Goal: Task Accomplishment & Management: Complete application form

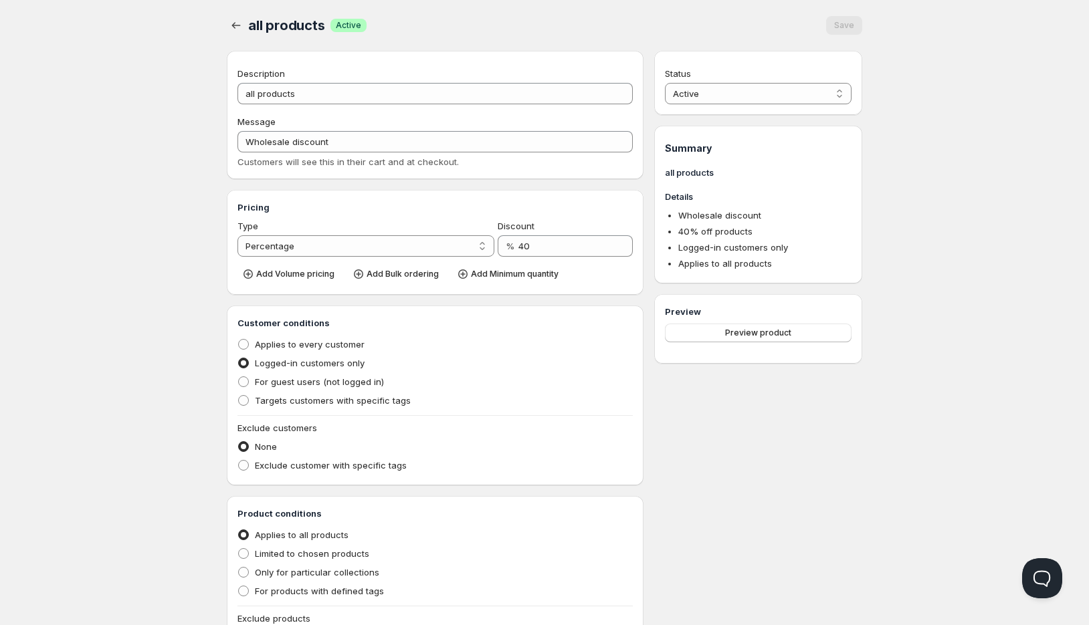
click at [254, 21] on span "all products" at bounding box center [286, 25] width 77 height 16
click at [245, 23] on div at bounding box center [237, 25] width 21 height 19
click at [237, 22] on icon "button" at bounding box center [235, 25] width 13 height 13
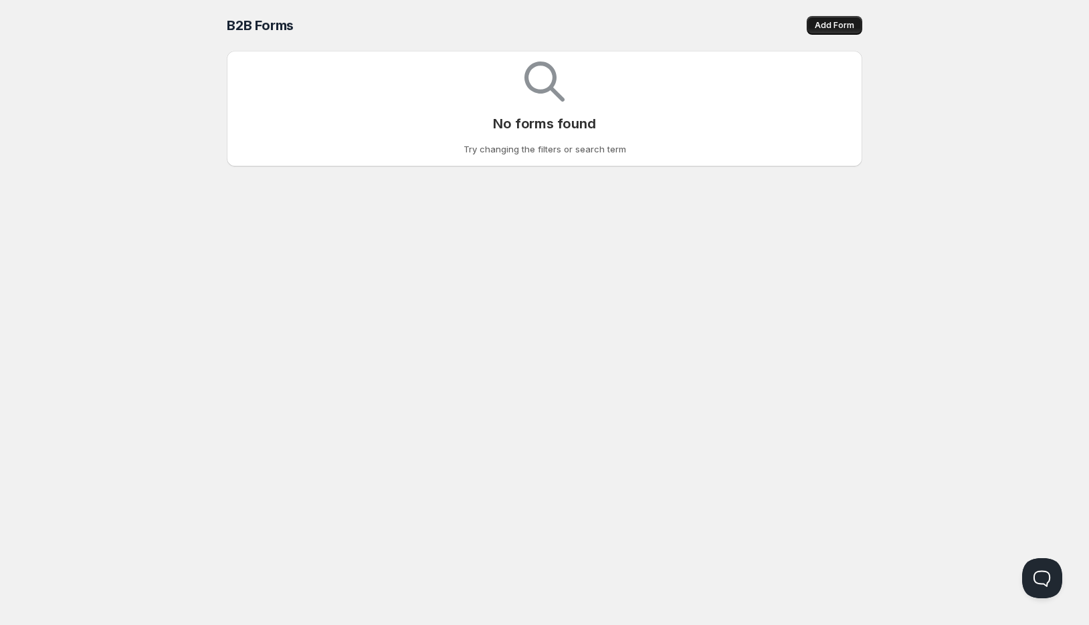
click at [830, 21] on span "Add Form" at bounding box center [834, 25] width 39 height 11
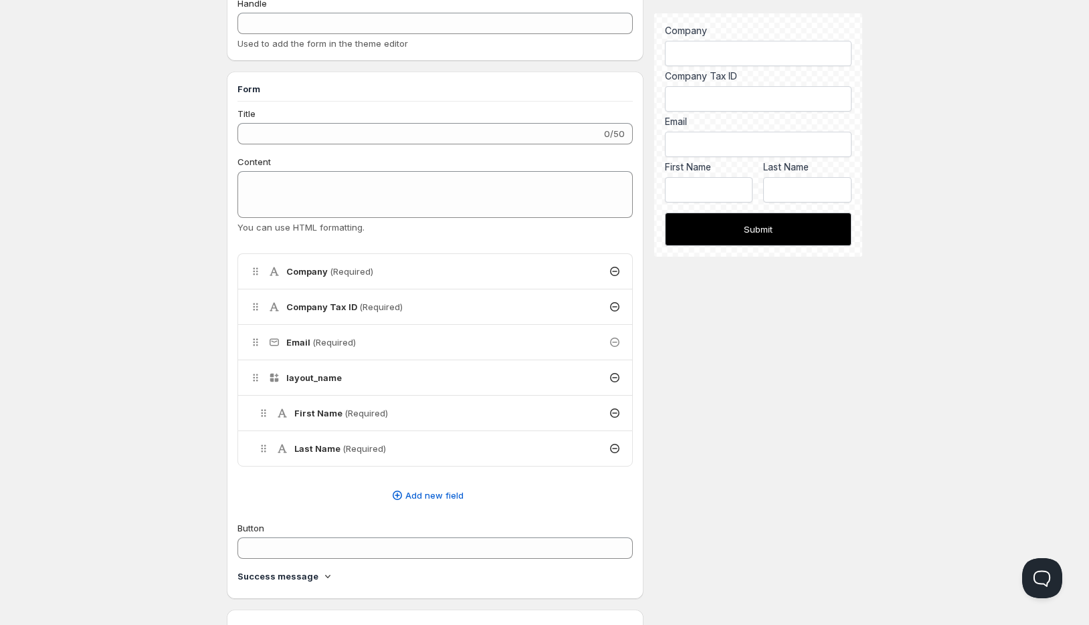
scroll to position [137, 0]
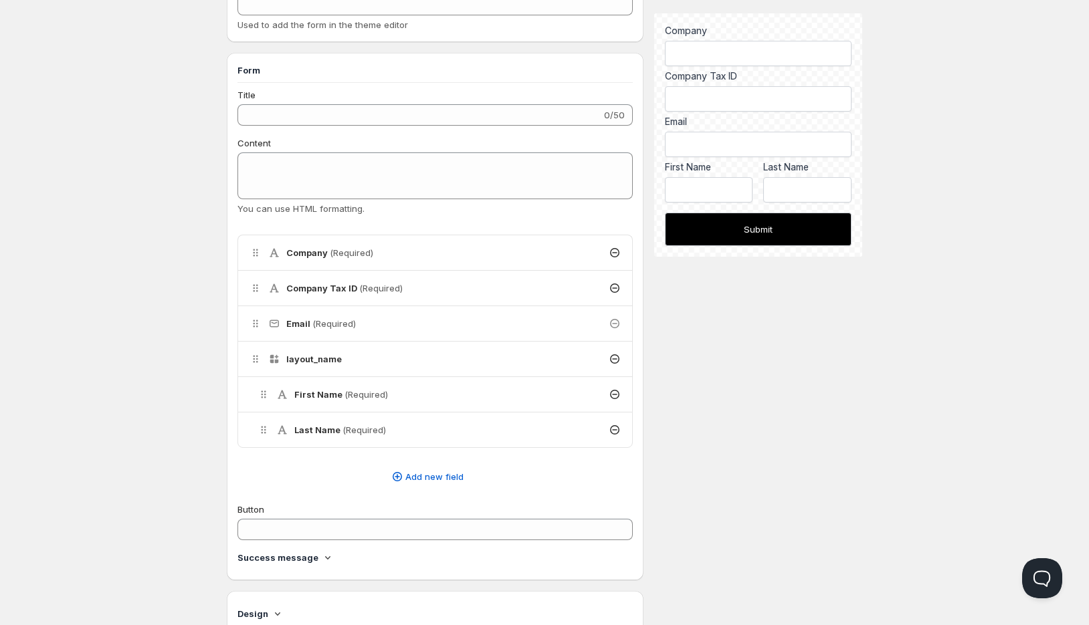
click at [454, 494] on div "Title 0/50 Content You can use HTML formatting. Delete Cancel Are you sure you …" at bounding box center [434, 329] width 395 height 482
click at [453, 481] on span "Add new field" at bounding box center [434, 476] width 58 height 13
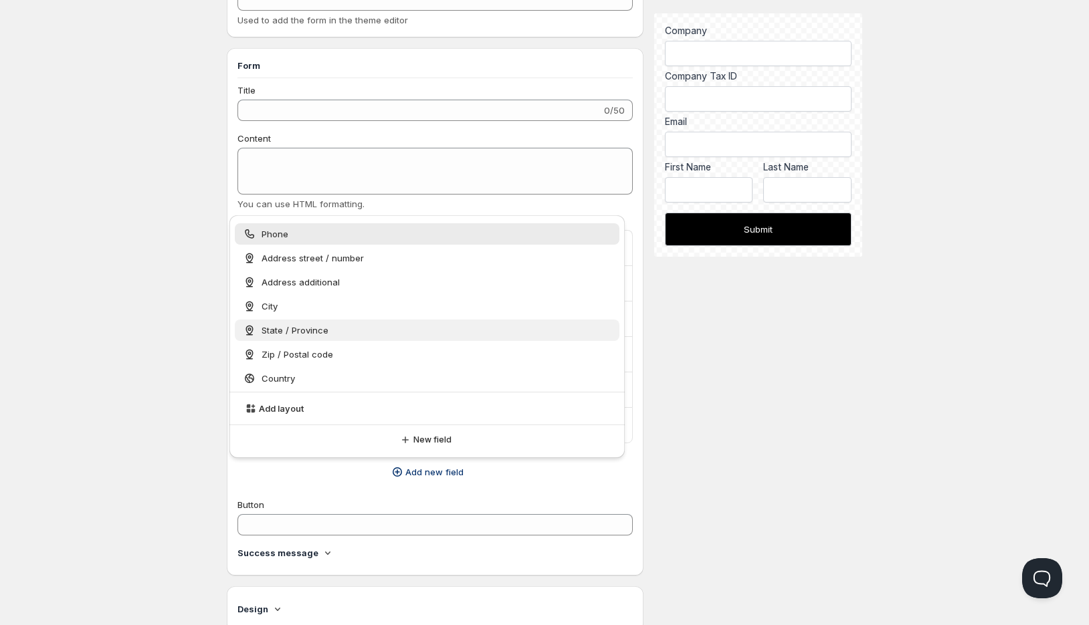
scroll to position [147, 0]
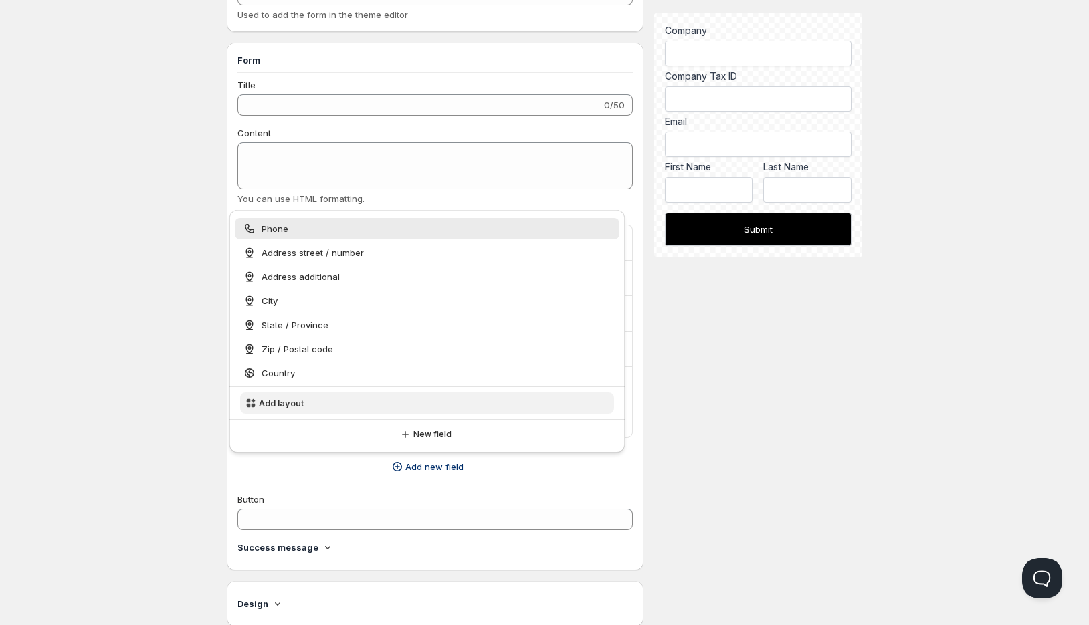
click at [399, 404] on button "Add layout" at bounding box center [427, 403] width 374 height 21
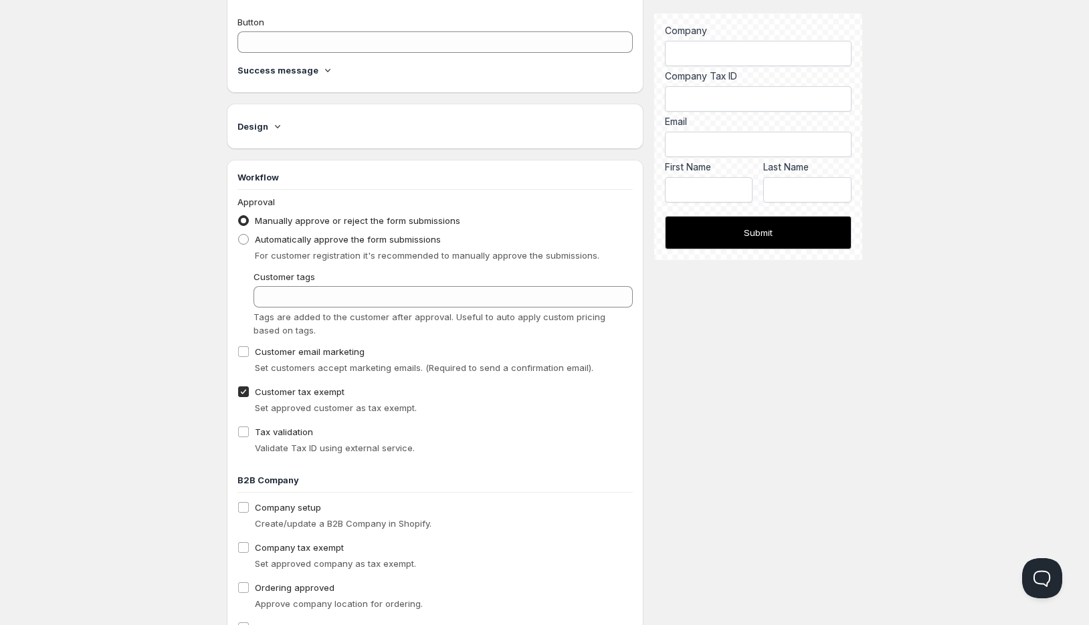
scroll to position [685, 0]
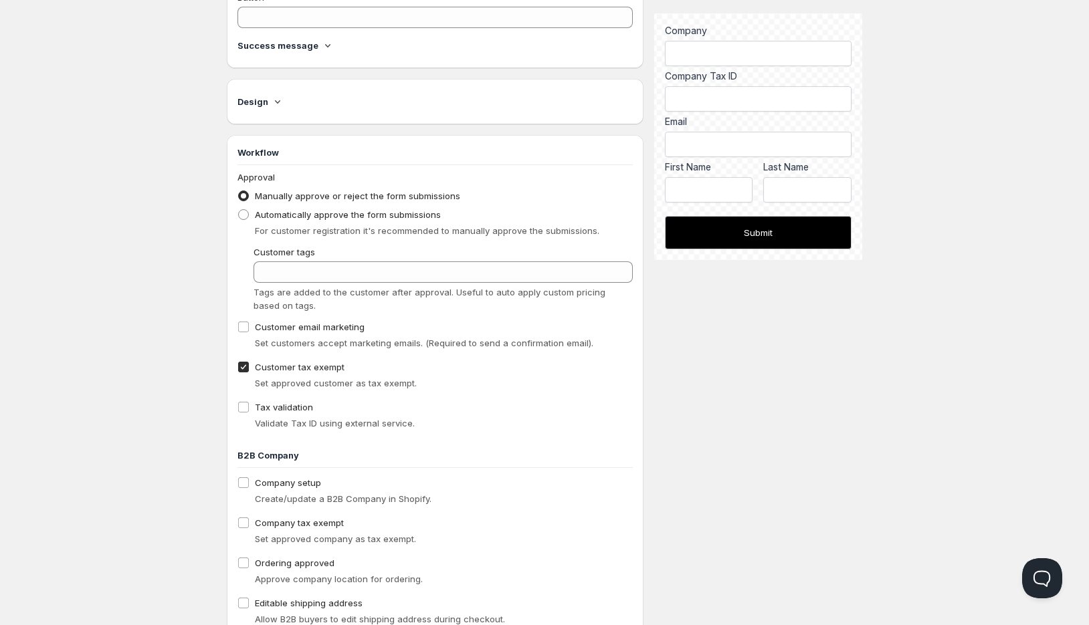
click at [341, 365] on span "Customer tax exempt" at bounding box center [300, 367] width 90 height 11
click at [249, 365] on input "Customer tax exempt" at bounding box center [243, 367] width 11 height 11
checkbox input "false"
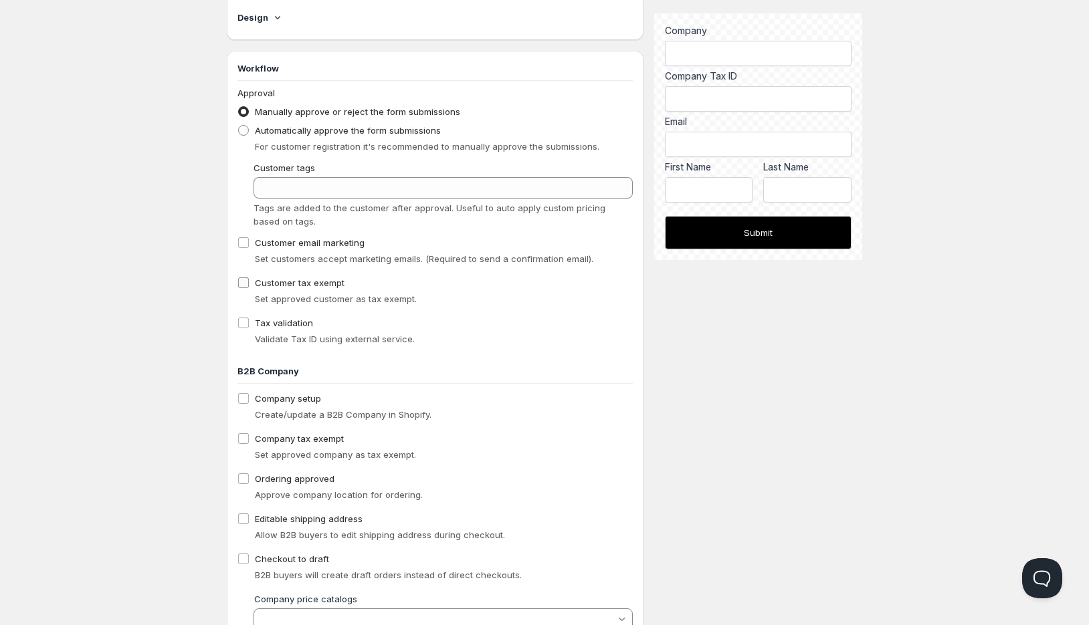
scroll to position [837, 0]
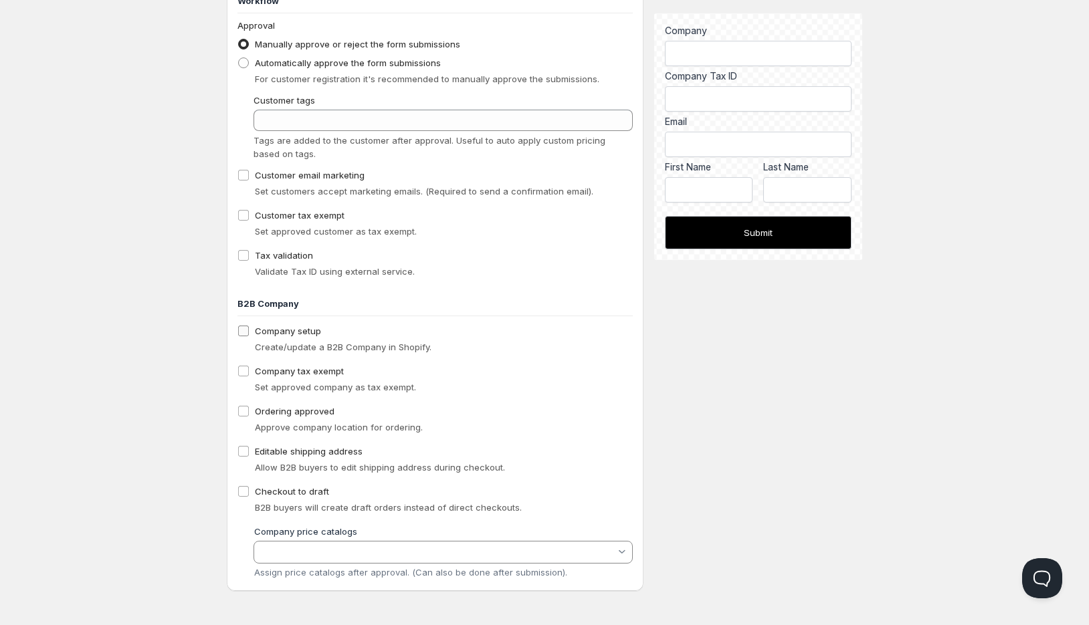
click at [314, 338] on label "Company setup" at bounding box center [279, 331] width 84 height 19
click at [249, 336] on input "Company setup" at bounding box center [243, 331] width 11 height 11
click at [314, 338] on label "Company setup" at bounding box center [279, 331] width 84 height 19
click at [249, 336] on input "Company setup" at bounding box center [243, 331] width 11 height 11
checkbox input "false"
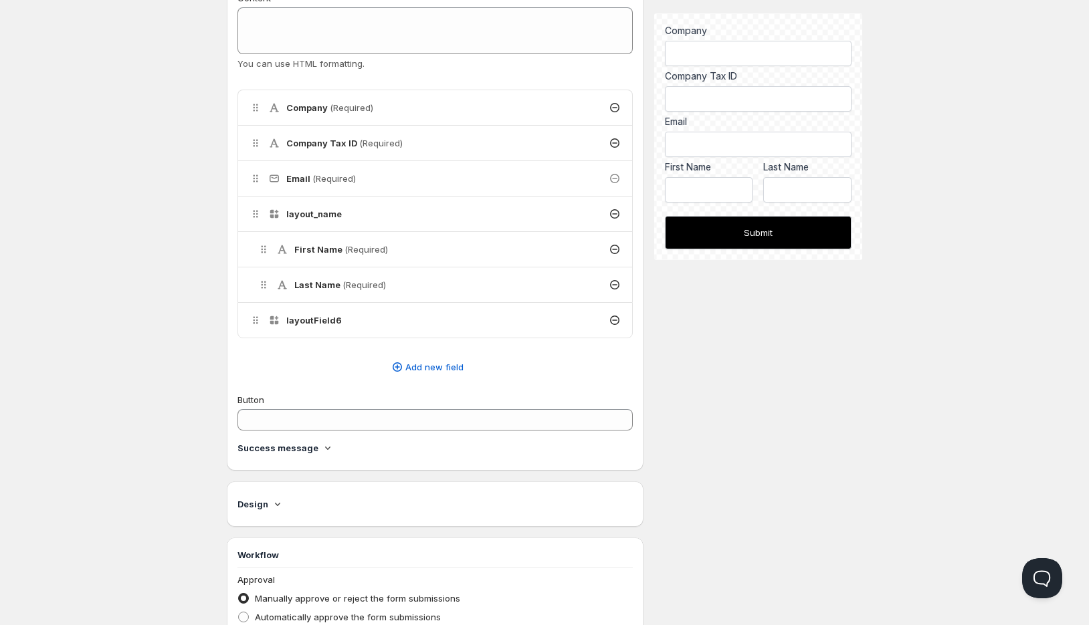
scroll to position [281, 0]
click at [620, 324] on icon at bounding box center [614, 321] width 13 height 13
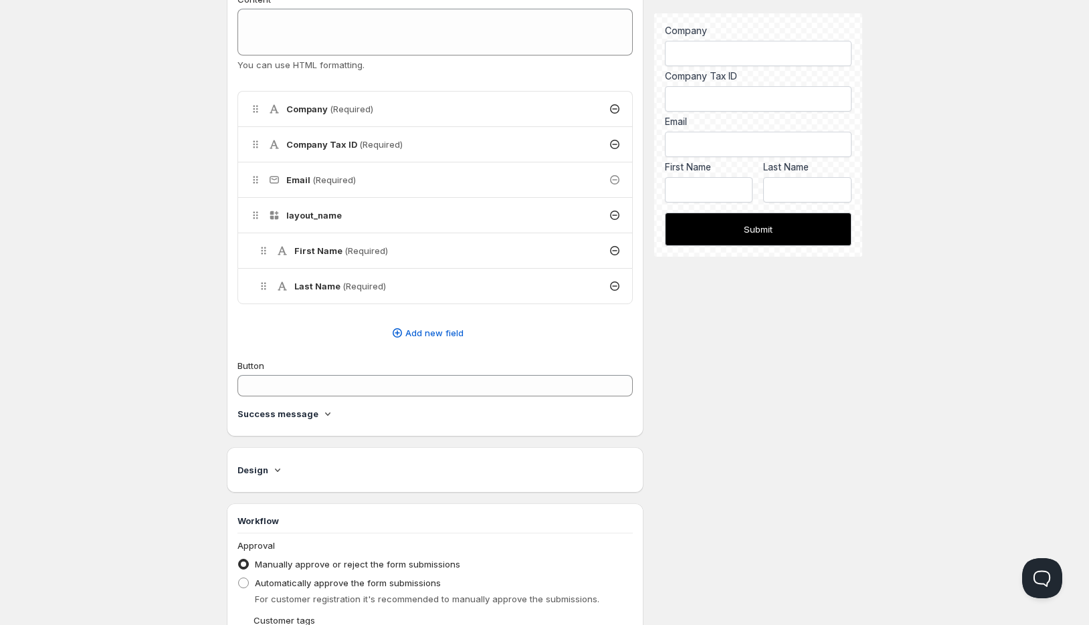
click at [616, 249] on icon at bounding box center [614, 250] width 13 height 13
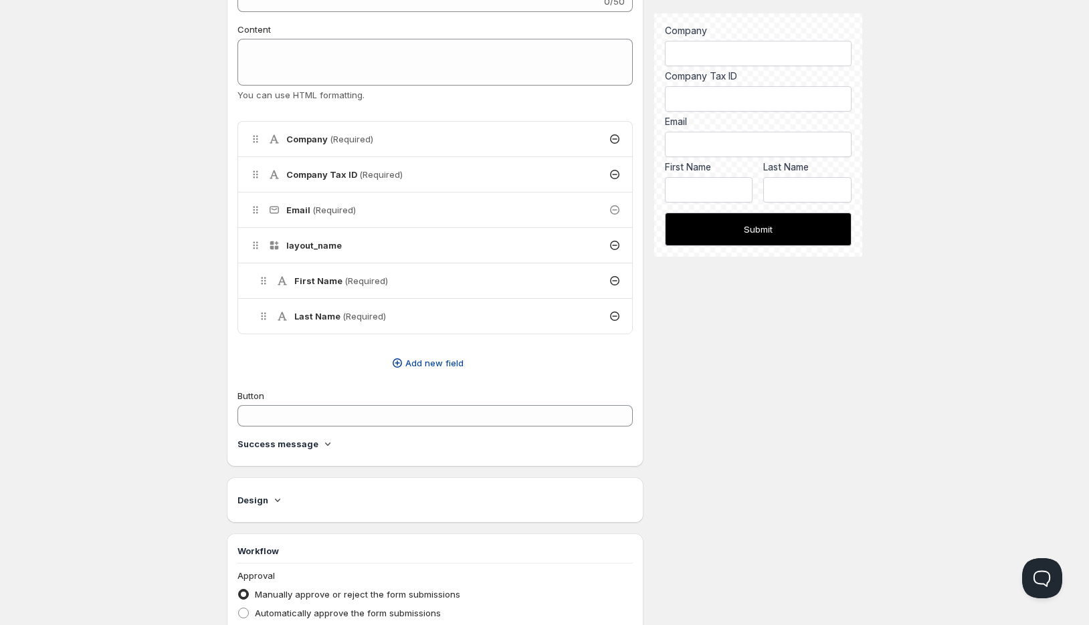
click at [419, 363] on span "Add new field" at bounding box center [434, 363] width 58 height 13
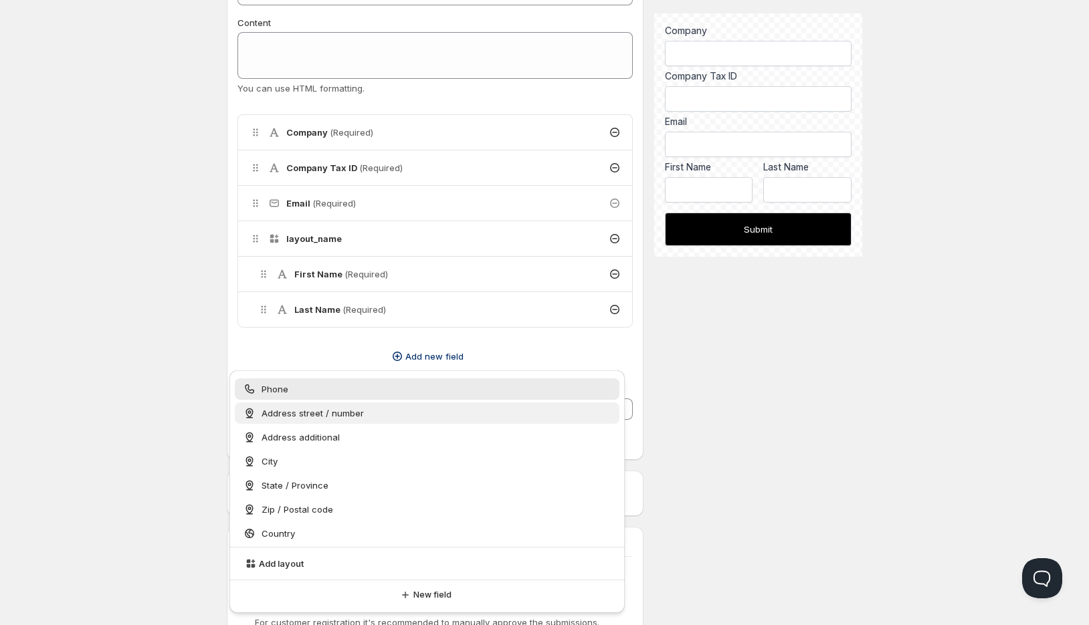
scroll to position [260, 0]
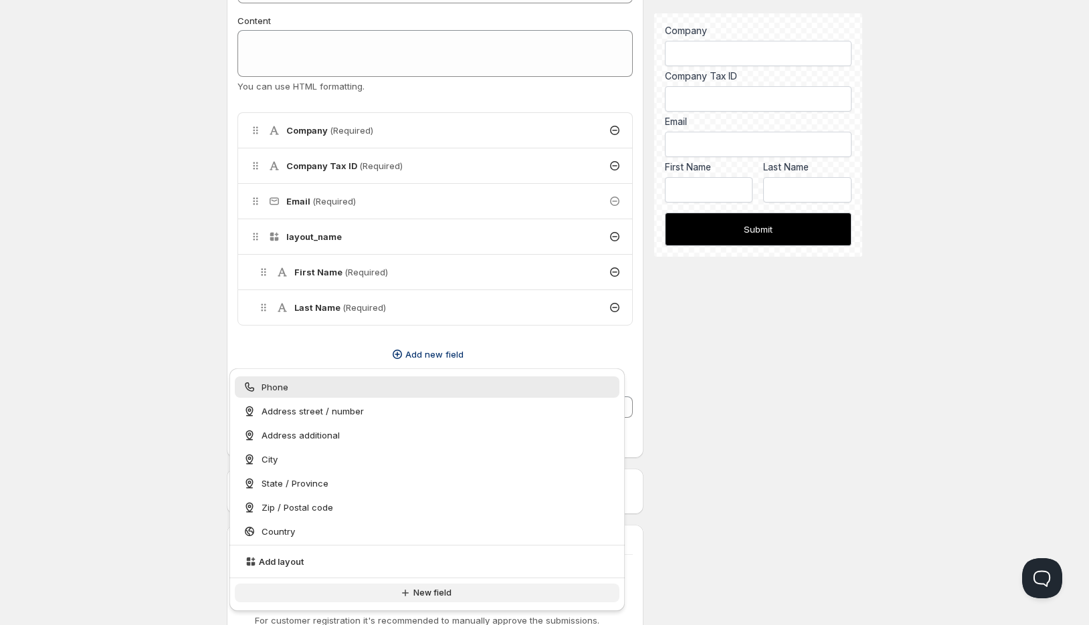
click at [426, 591] on span "New field" at bounding box center [432, 593] width 38 height 11
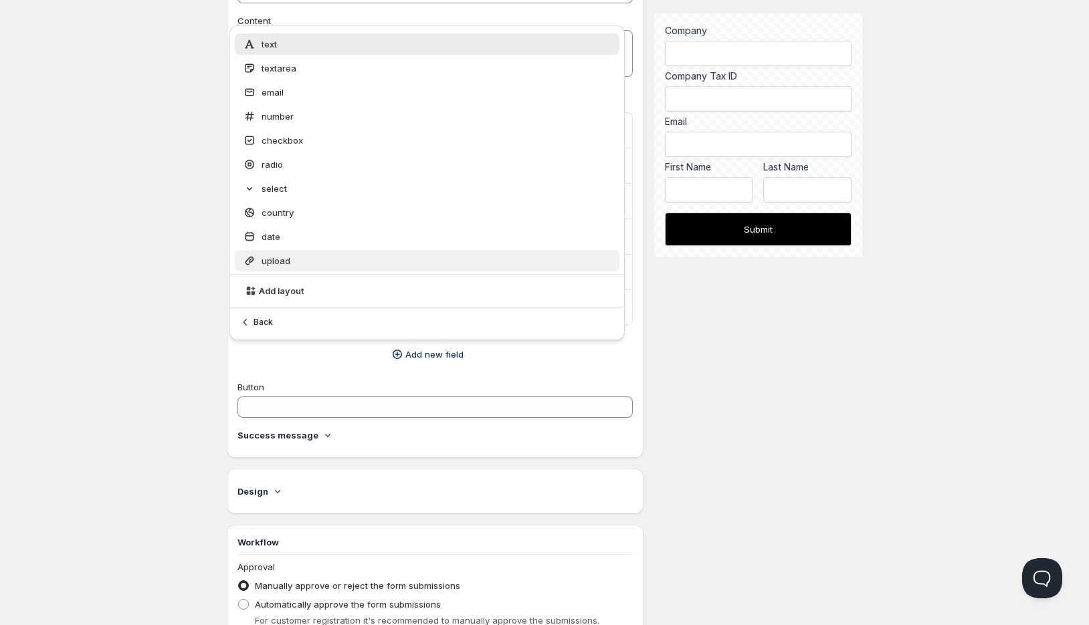
click at [377, 257] on div "upload" at bounding box center [427, 260] width 369 height 13
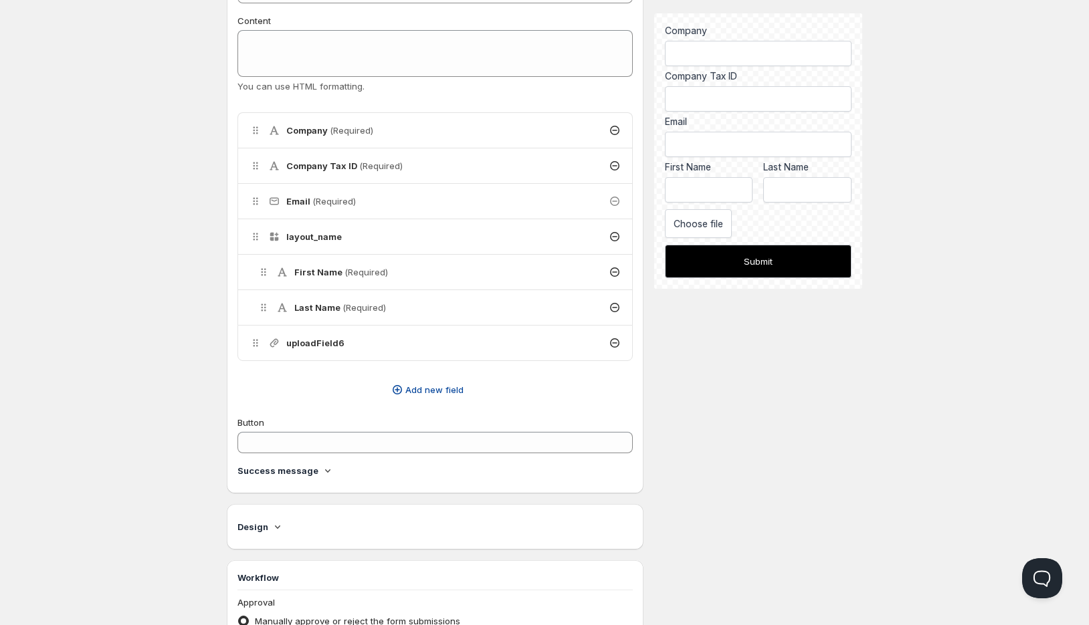
click at [449, 389] on span "Add new field" at bounding box center [434, 389] width 58 height 13
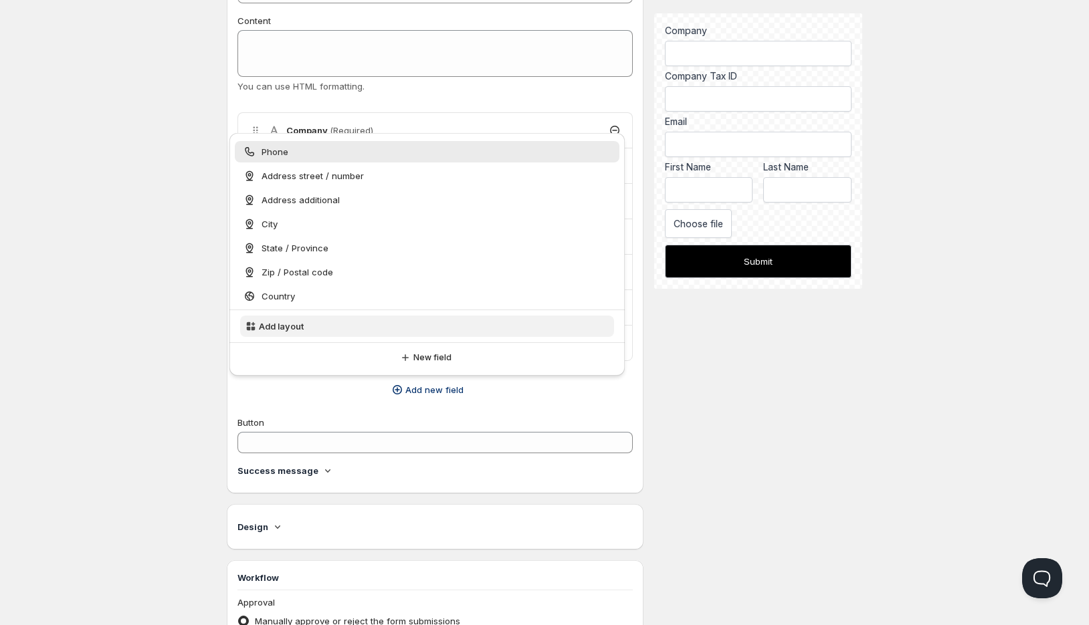
click at [417, 326] on button "Add layout" at bounding box center [427, 326] width 374 height 21
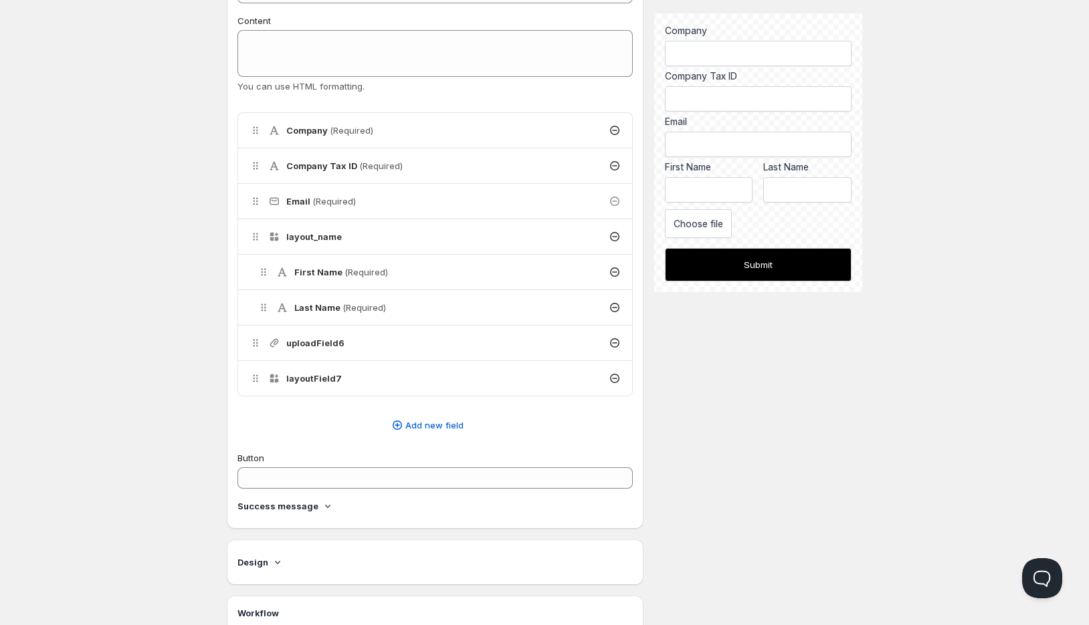
click at [414, 381] on div "layoutField7" at bounding box center [435, 378] width 394 height 35
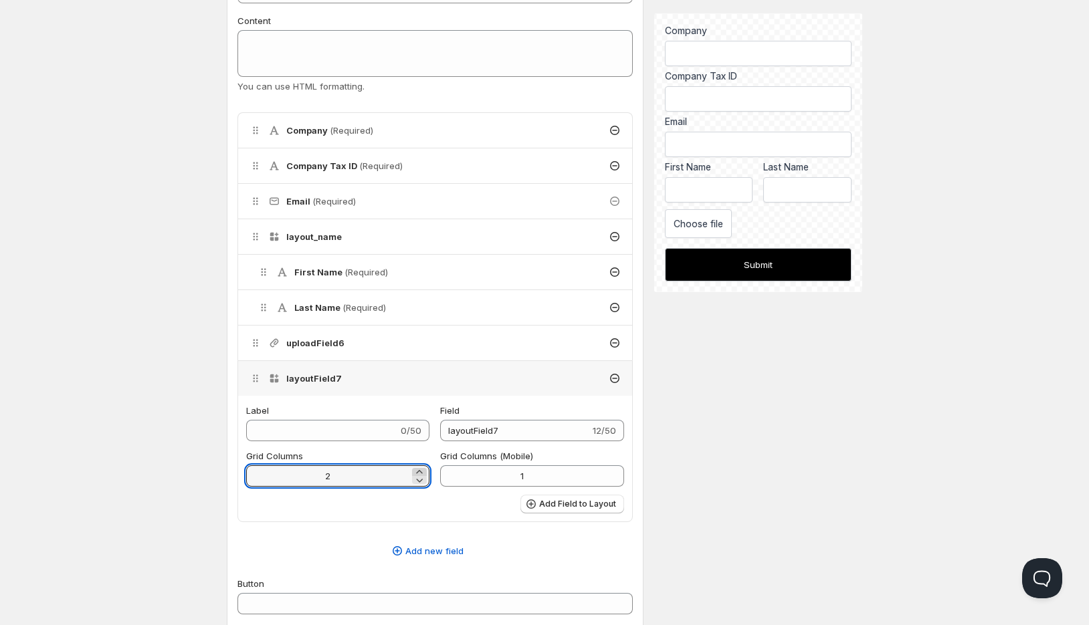
click at [422, 472] on icon at bounding box center [420, 471] width 6 height 3
click at [423, 470] on icon at bounding box center [419, 472] width 13 height 13
click at [421, 477] on icon at bounding box center [419, 480] width 13 height 13
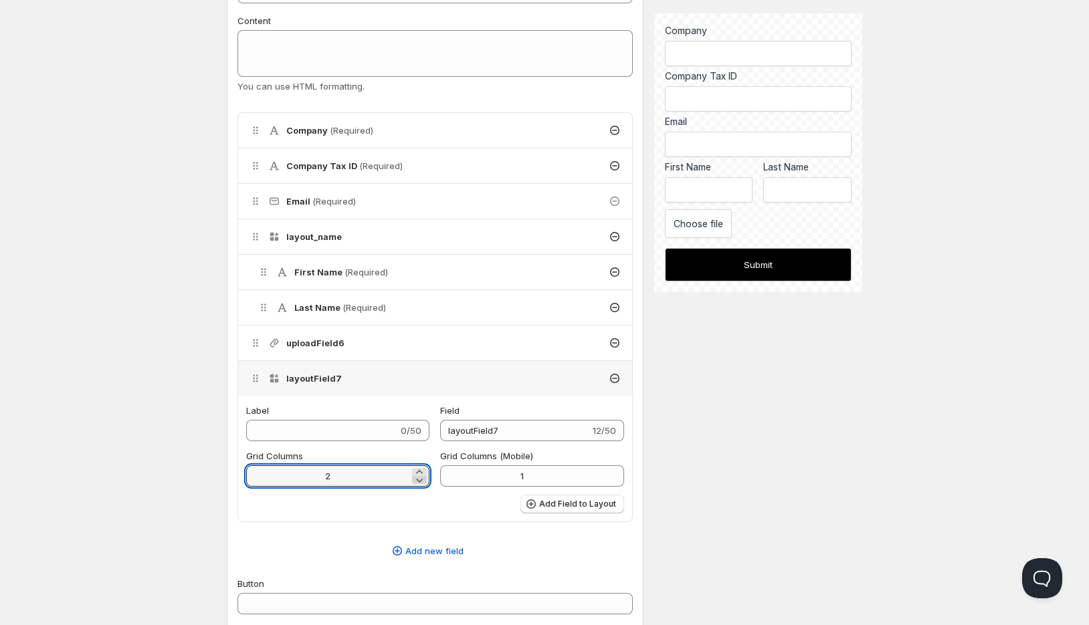
type input "1"
click at [567, 500] on span "Add Field to Layout" at bounding box center [577, 504] width 77 height 11
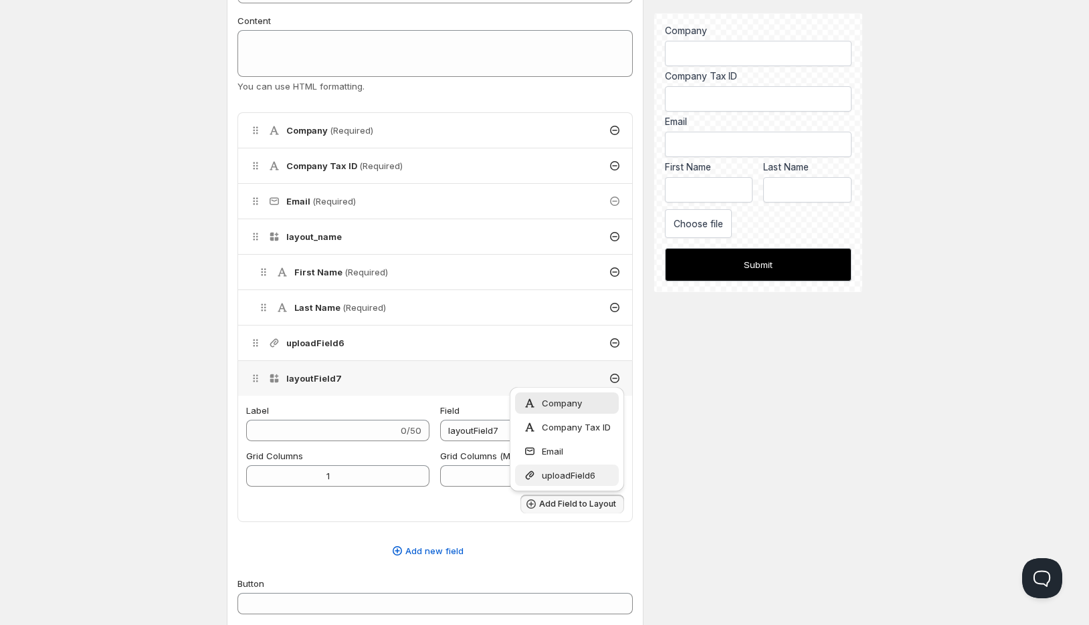
click at [585, 484] on div "uploadField6" at bounding box center [567, 475] width 104 height 21
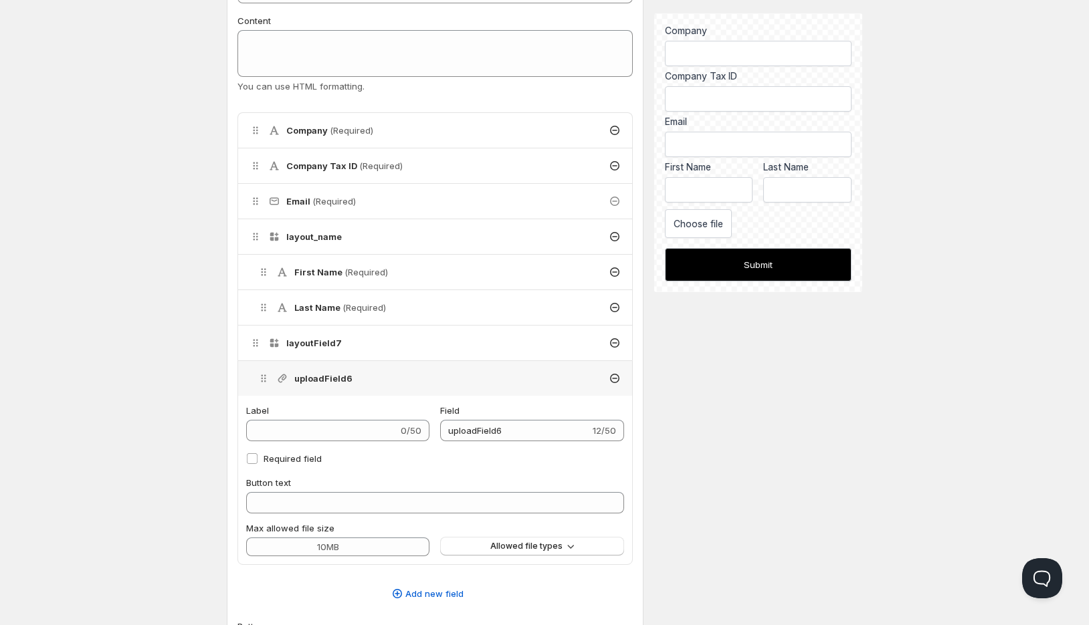
click at [397, 385] on div "uploadField6" at bounding box center [439, 378] width 386 height 35
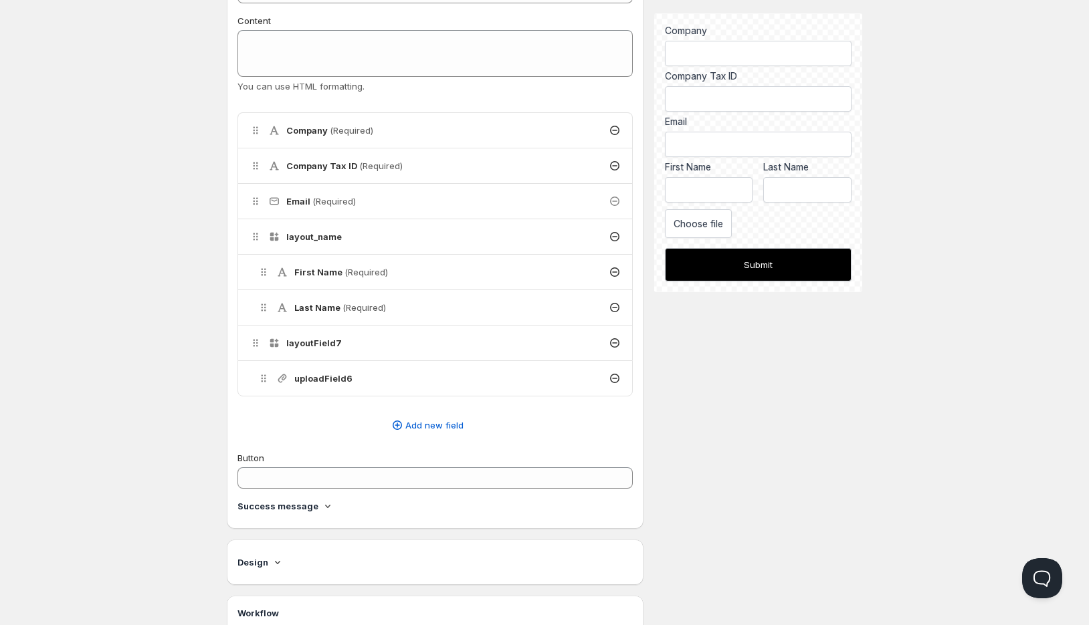
click at [343, 344] on div "layoutField7" at bounding box center [435, 343] width 394 height 35
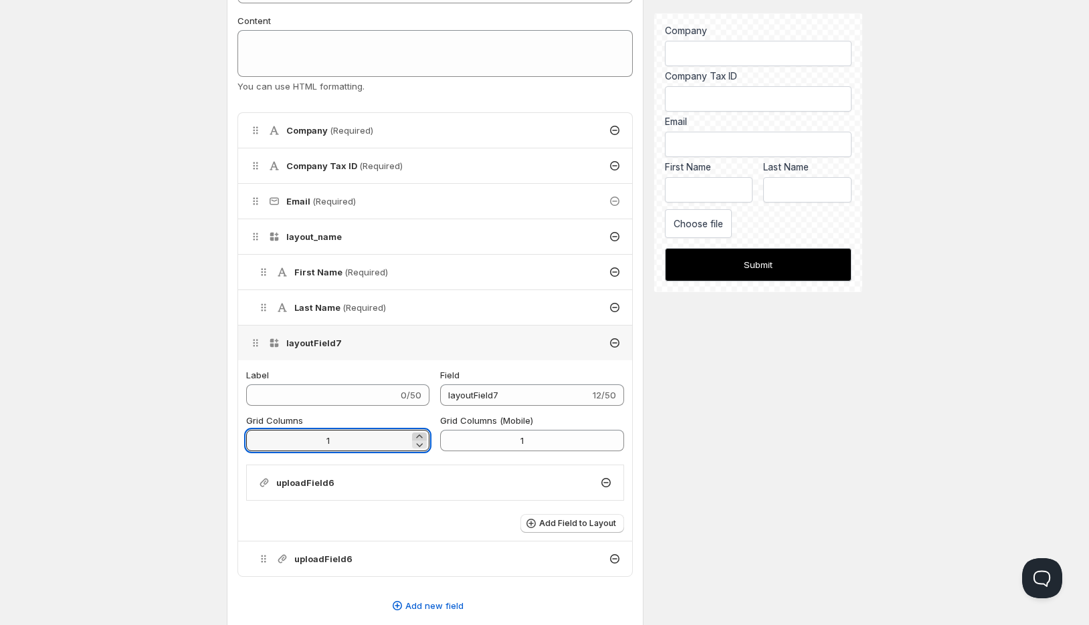
click at [422, 435] on icon at bounding box center [419, 436] width 13 height 13
click at [421, 444] on icon at bounding box center [419, 444] width 13 height 13
click at [420, 436] on icon at bounding box center [420, 436] width 6 height 3
type input "1"
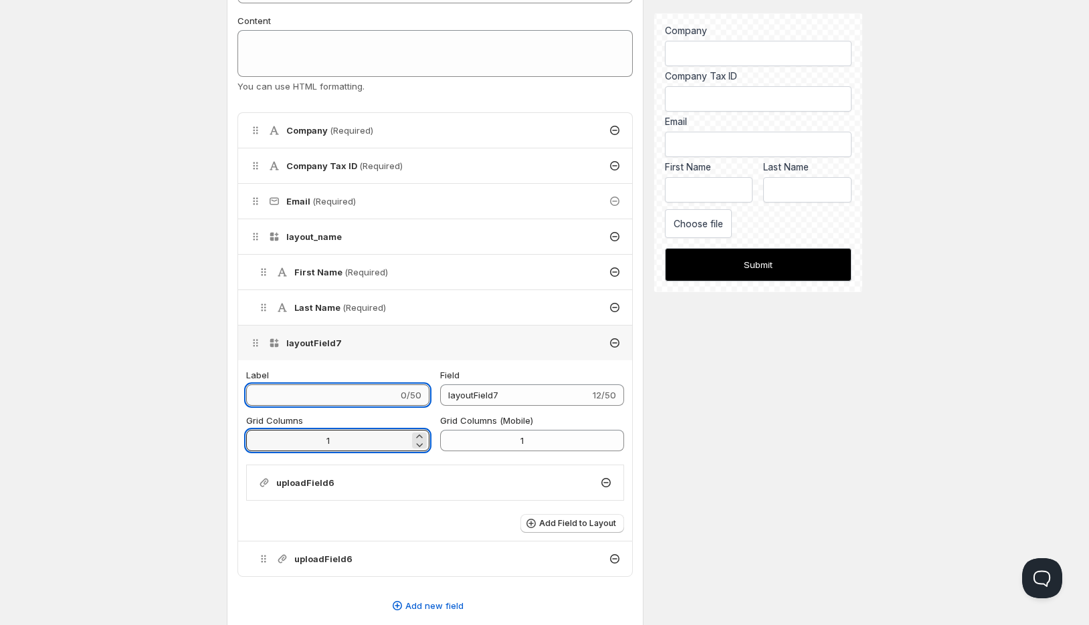
click at [391, 395] on input "Label" at bounding box center [322, 395] width 152 height 21
type input "t"
type input "th"
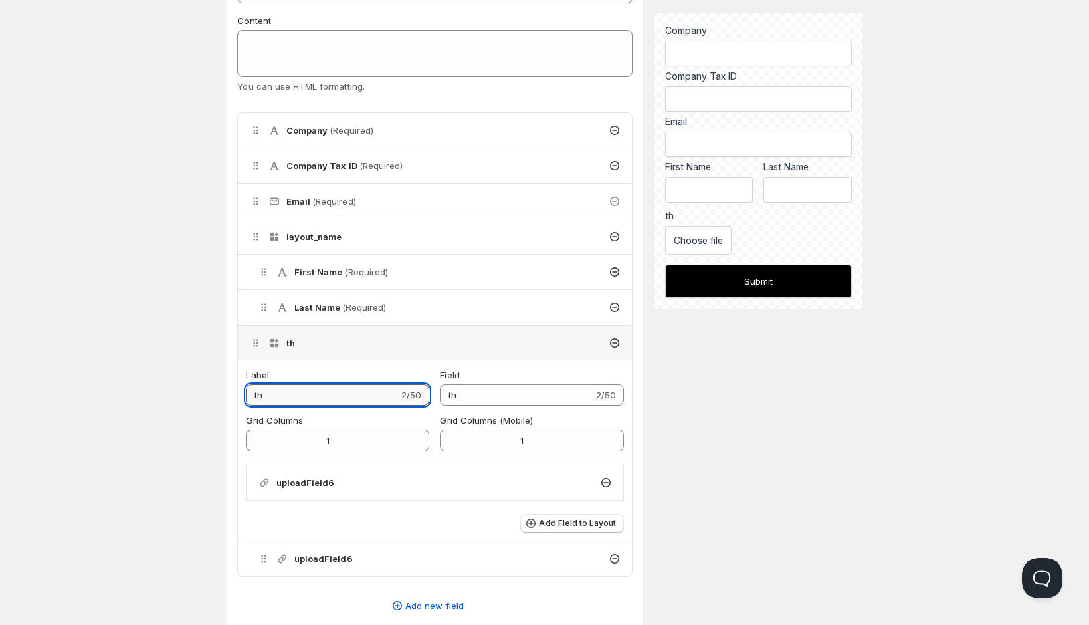
type input "tht"
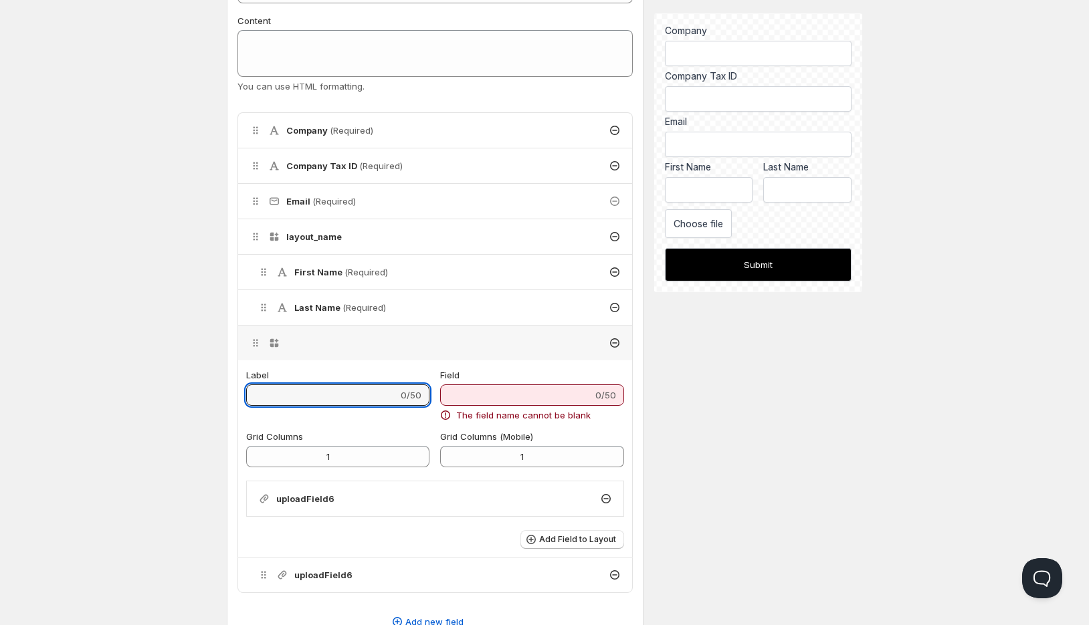
type input "tht"
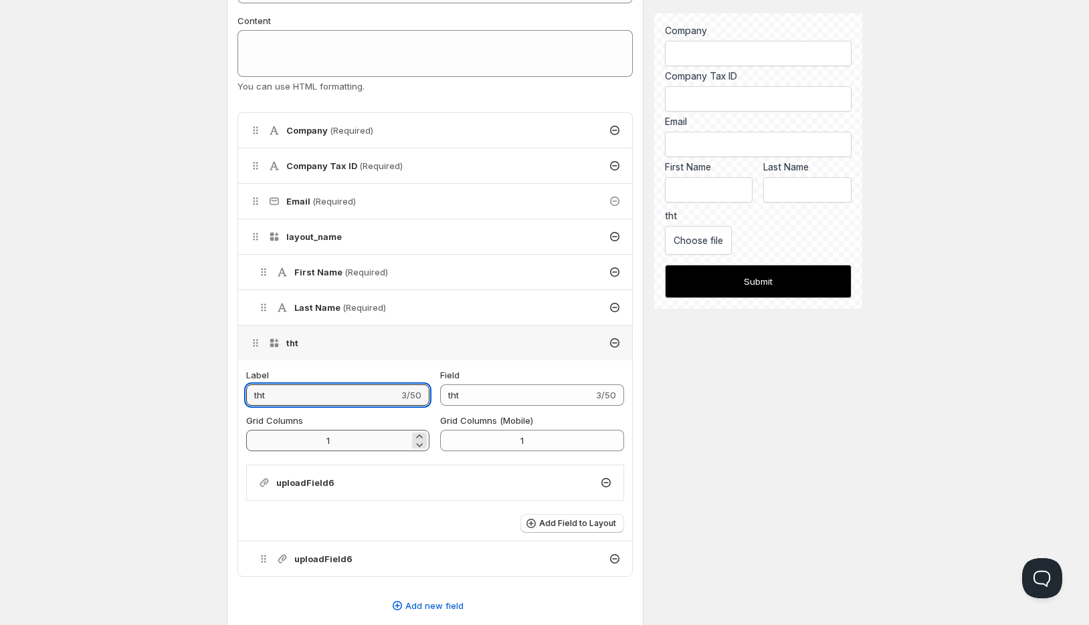
type input "tht"
click at [379, 440] on input "1" at bounding box center [327, 440] width 163 height 21
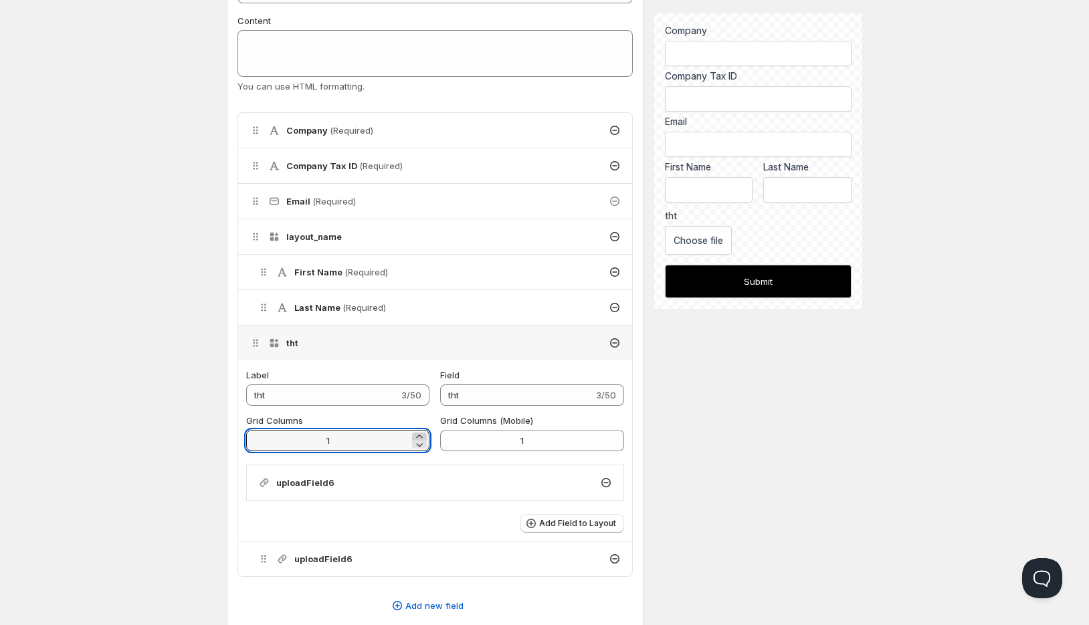
click at [422, 437] on icon at bounding box center [420, 436] width 6 height 3
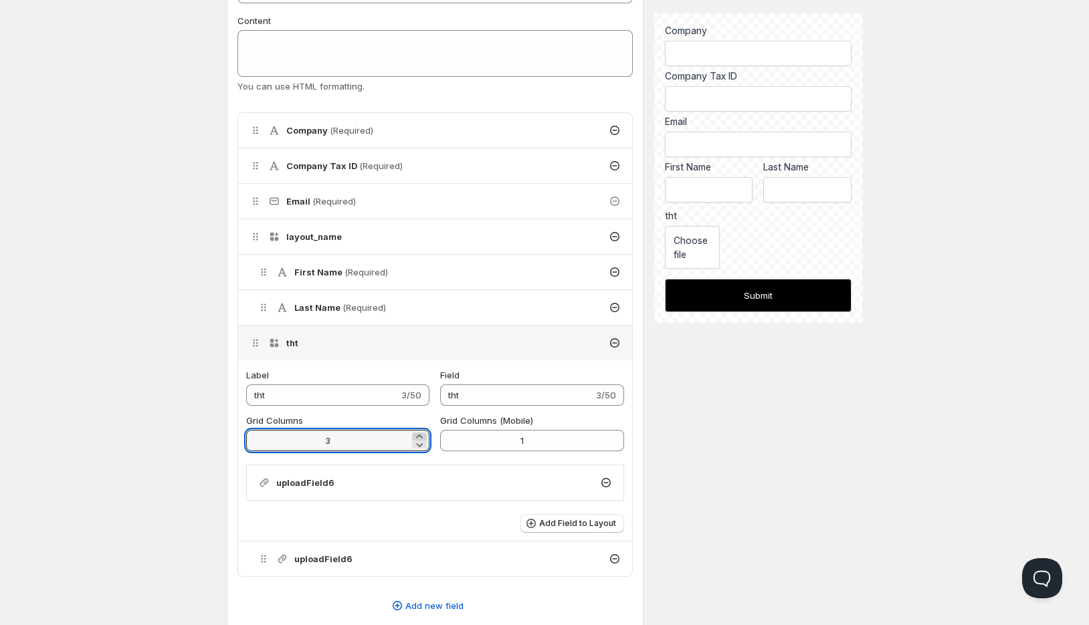
click at [422, 437] on icon at bounding box center [420, 436] width 6 height 3
click at [418, 445] on icon at bounding box center [420, 445] width 7 height 4
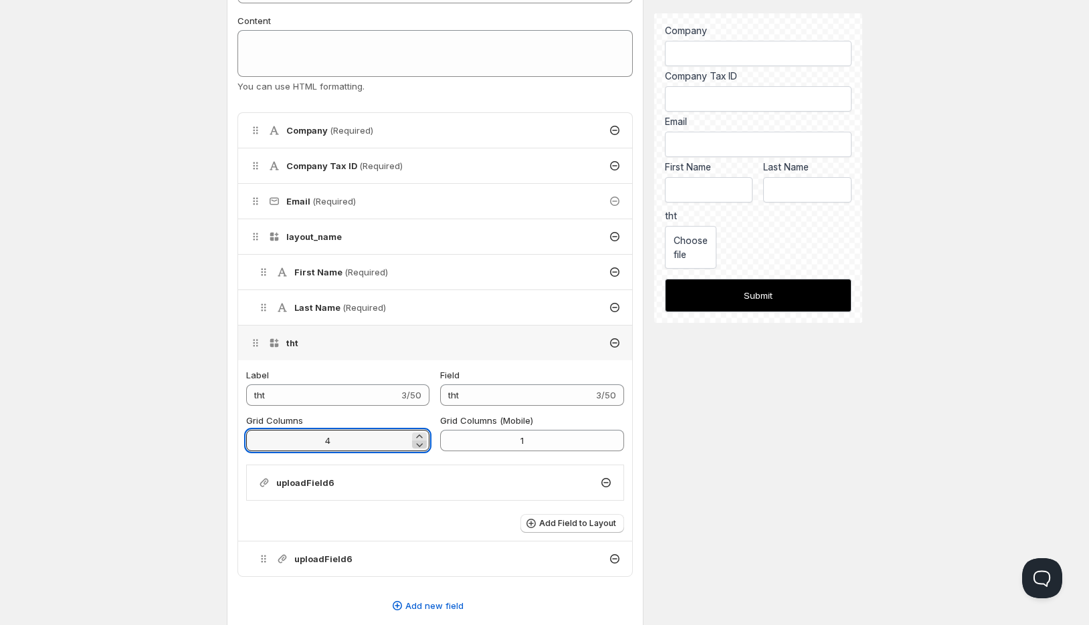
click at [418, 445] on icon at bounding box center [420, 445] width 7 height 4
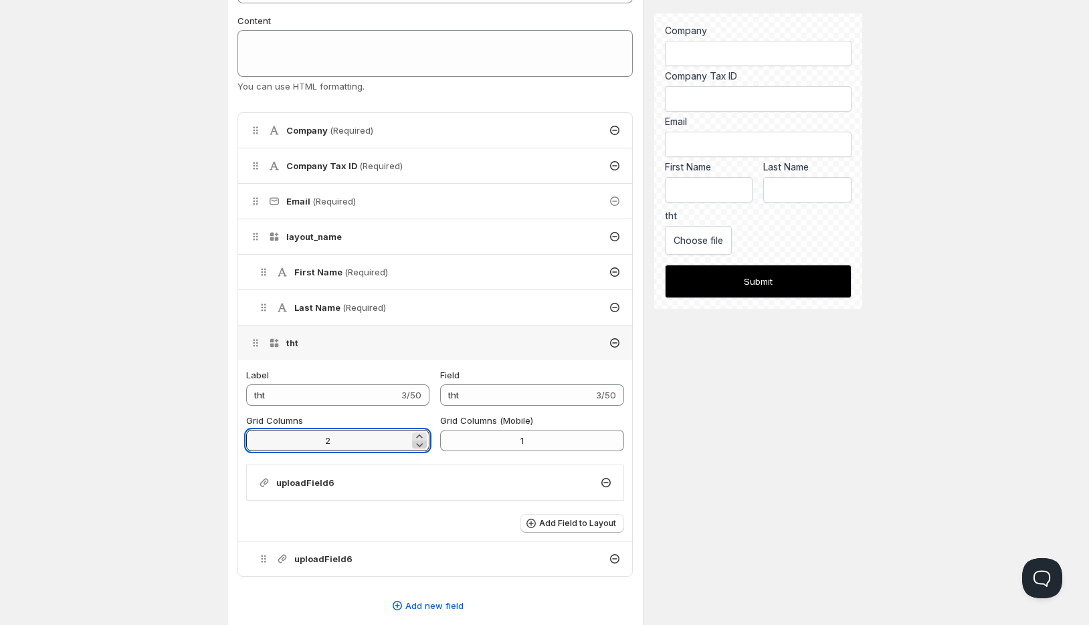
click at [418, 445] on icon at bounding box center [420, 445] width 7 height 4
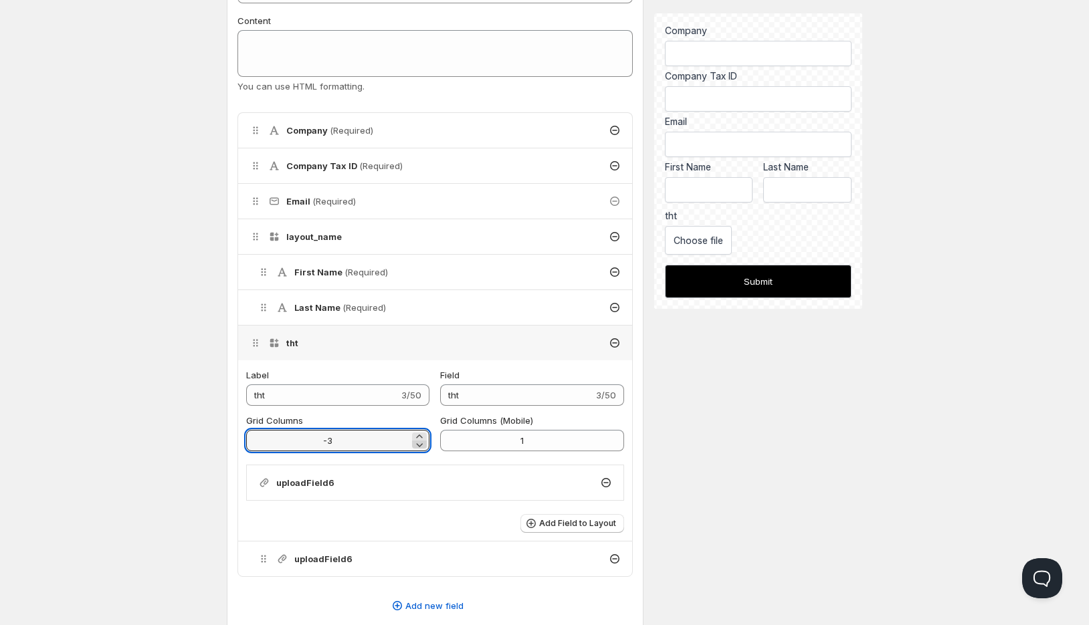
click at [418, 445] on icon at bounding box center [420, 445] width 7 height 4
click at [421, 437] on icon at bounding box center [420, 436] width 6 height 3
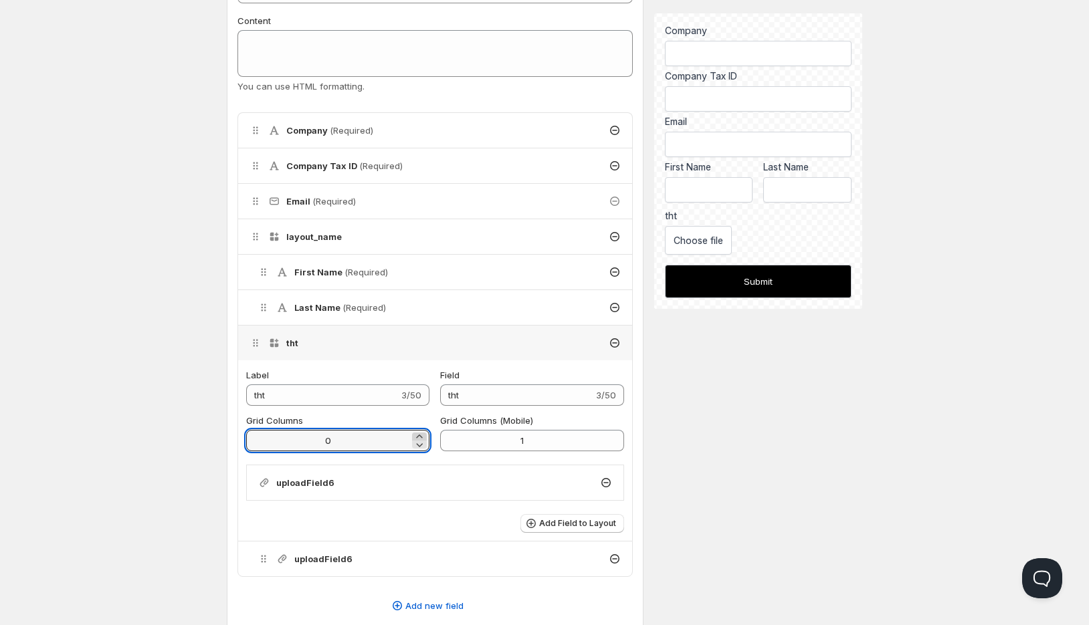
click at [421, 437] on icon at bounding box center [420, 436] width 6 height 3
type input "1"
click at [404, 483] on div "uploadField6" at bounding box center [435, 483] width 377 height 35
click at [353, 483] on div "uploadField6" at bounding box center [435, 483] width 377 height 35
click at [298, 480] on h4 "uploadField6" at bounding box center [305, 482] width 58 height 13
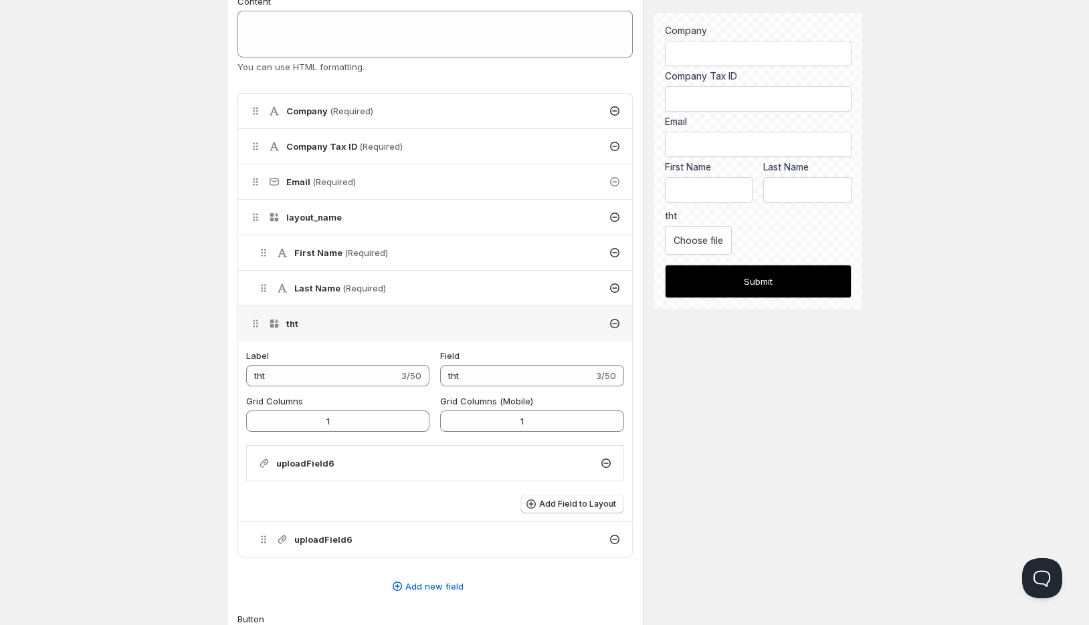
scroll to position [280, 0]
click at [613, 325] on icon at bounding box center [614, 322] width 13 height 13
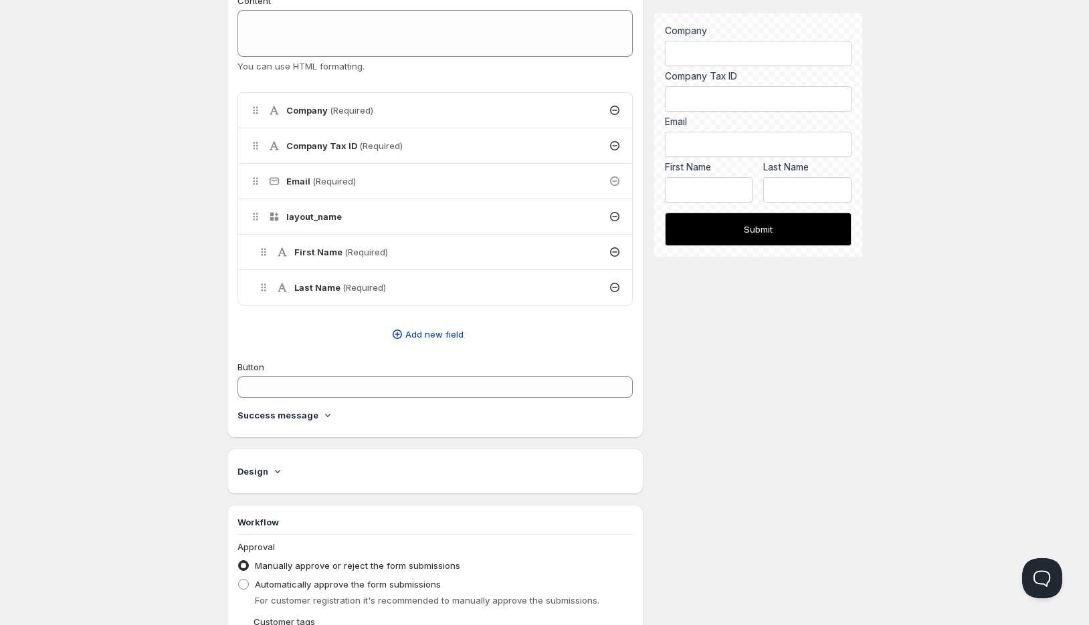
click at [435, 328] on span "Add new field" at bounding box center [434, 334] width 58 height 13
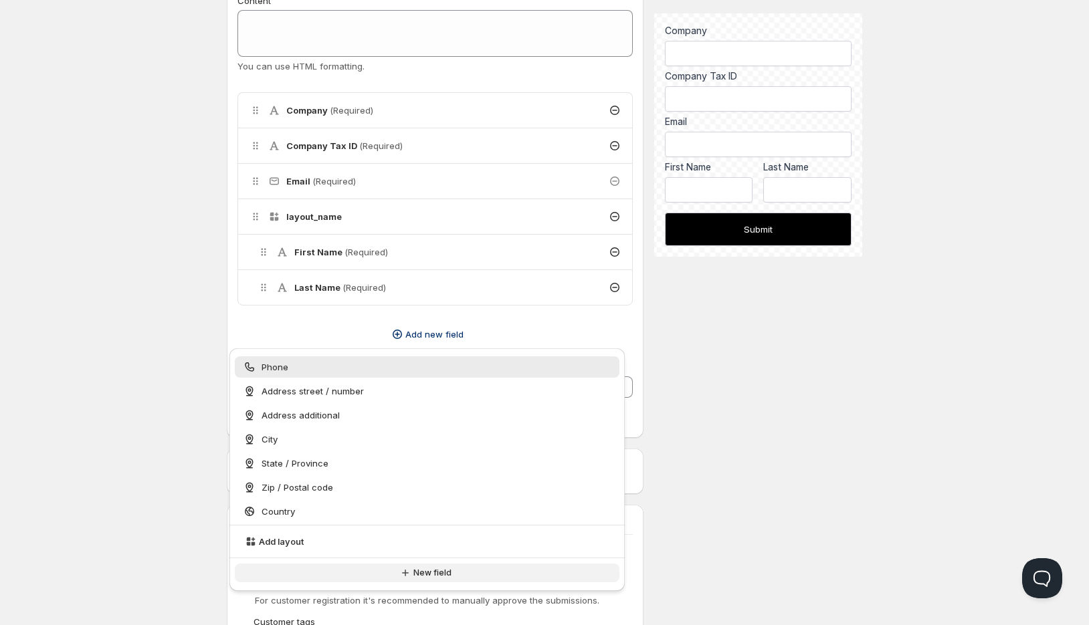
click at [426, 571] on span "New field" at bounding box center [432, 573] width 38 height 11
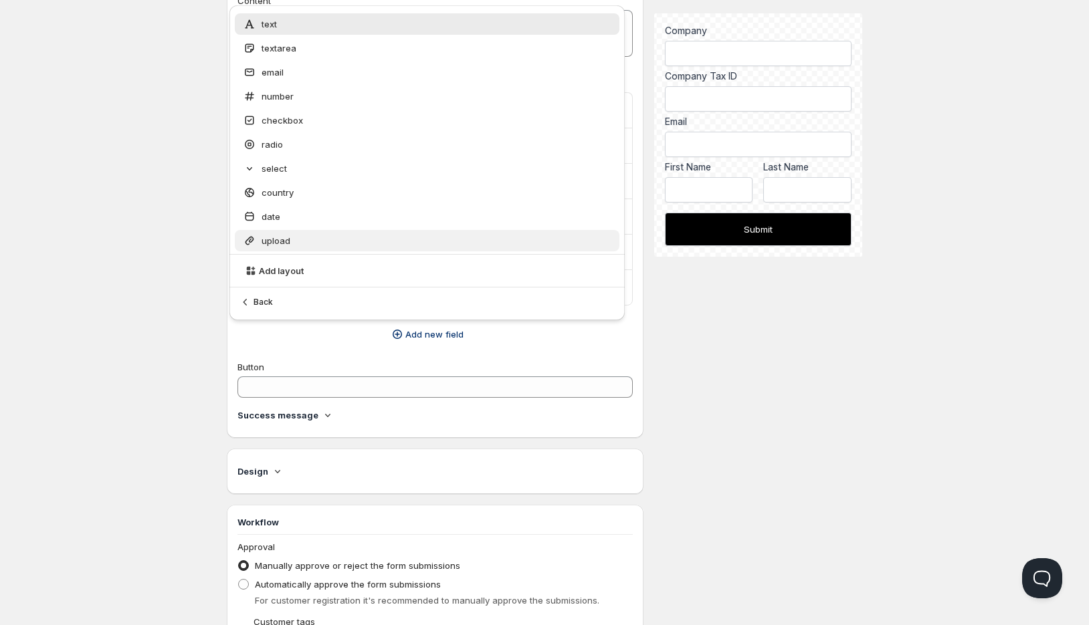
click at [330, 243] on div "upload" at bounding box center [427, 240] width 369 height 13
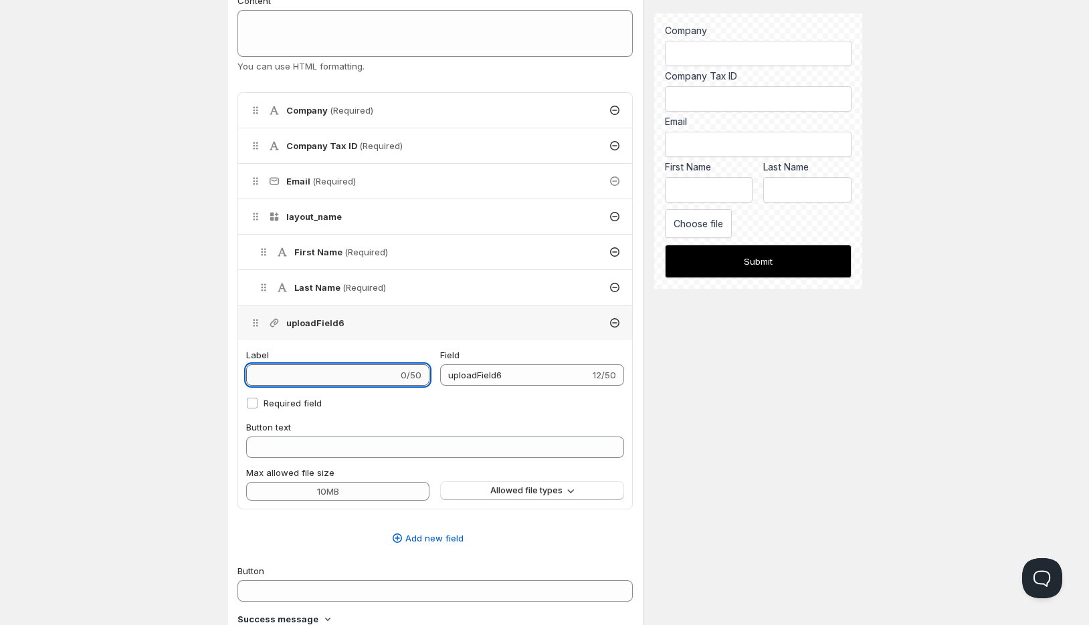
click at [377, 371] on input "Label" at bounding box center [322, 375] width 152 height 21
click at [512, 383] on input "uploadField6" at bounding box center [514, 375] width 149 height 21
click at [752, 425] on div "Description 0/50 Handle Used to add the form in the theme editor Form Title 0/5…" at bounding box center [544, 544] width 635 height 1546
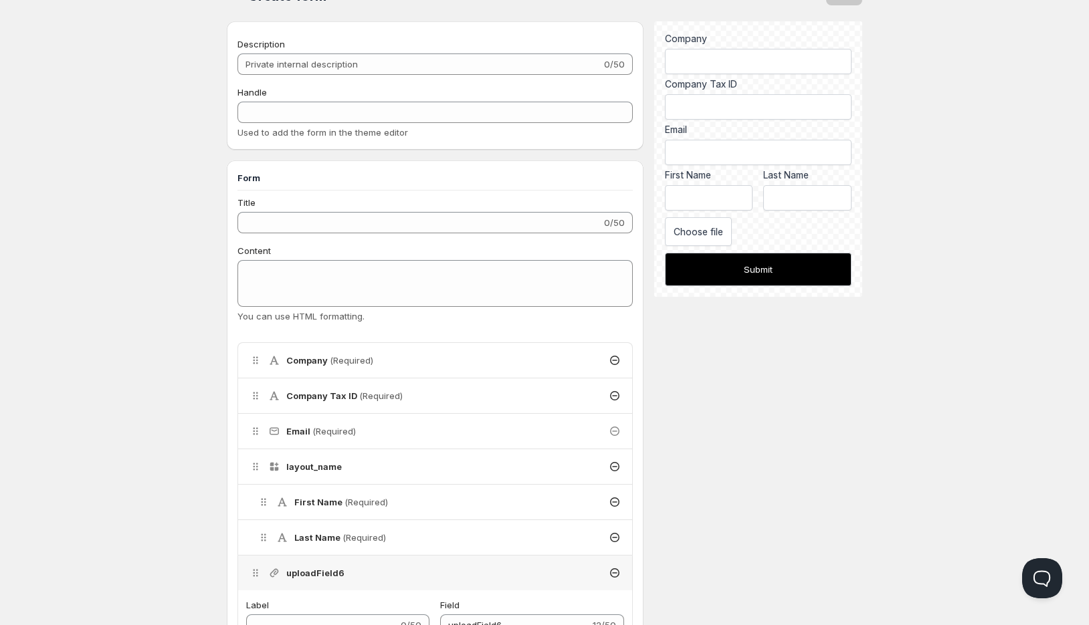
scroll to position [45, 0]
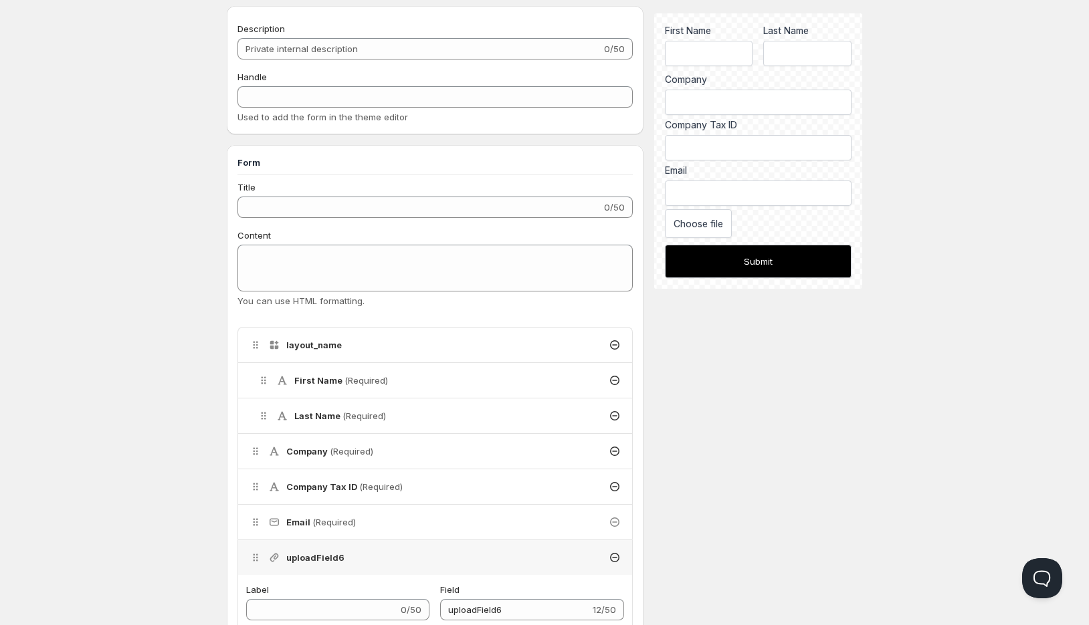
click at [326, 345] on h4 "layout_name" at bounding box center [314, 344] width 56 height 13
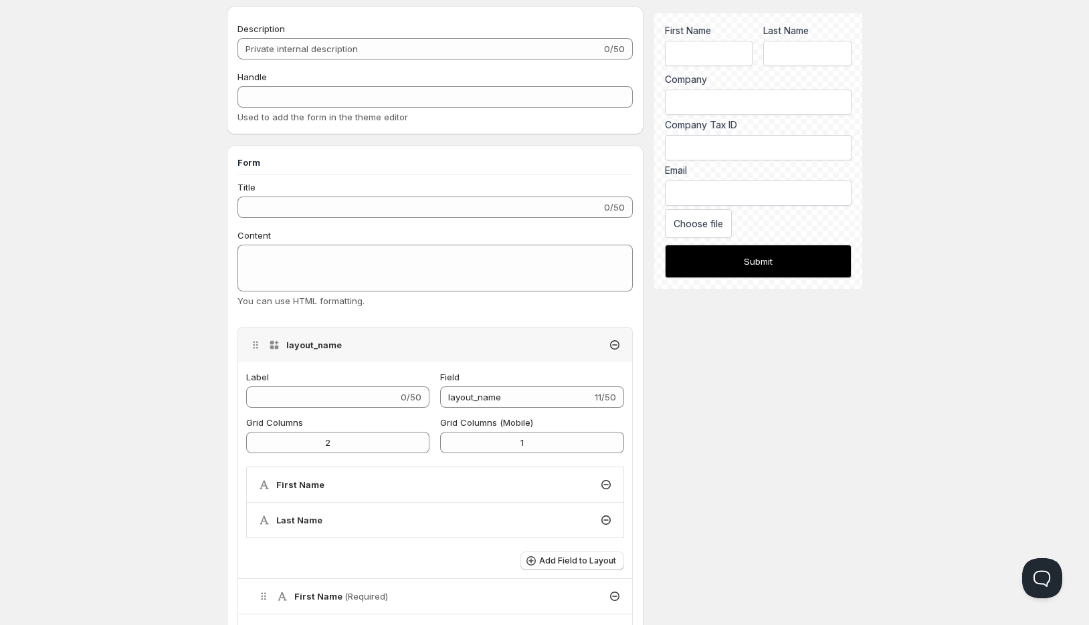
click at [326, 345] on h4 "layout_name" at bounding box center [314, 344] width 56 height 13
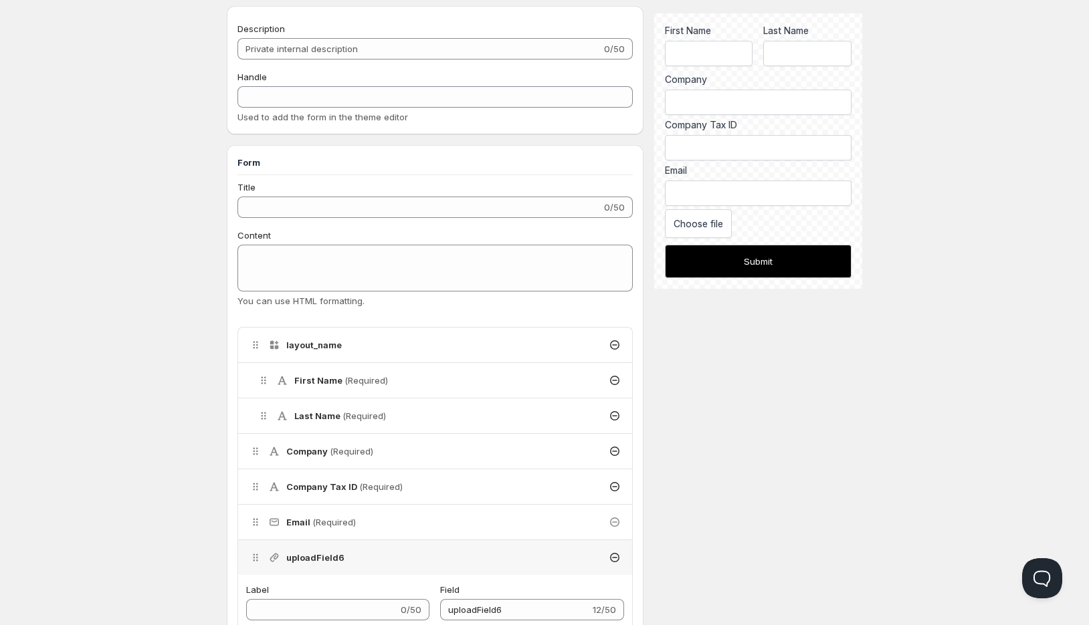
click at [326, 345] on h4 "layout_name" at bounding box center [314, 344] width 56 height 13
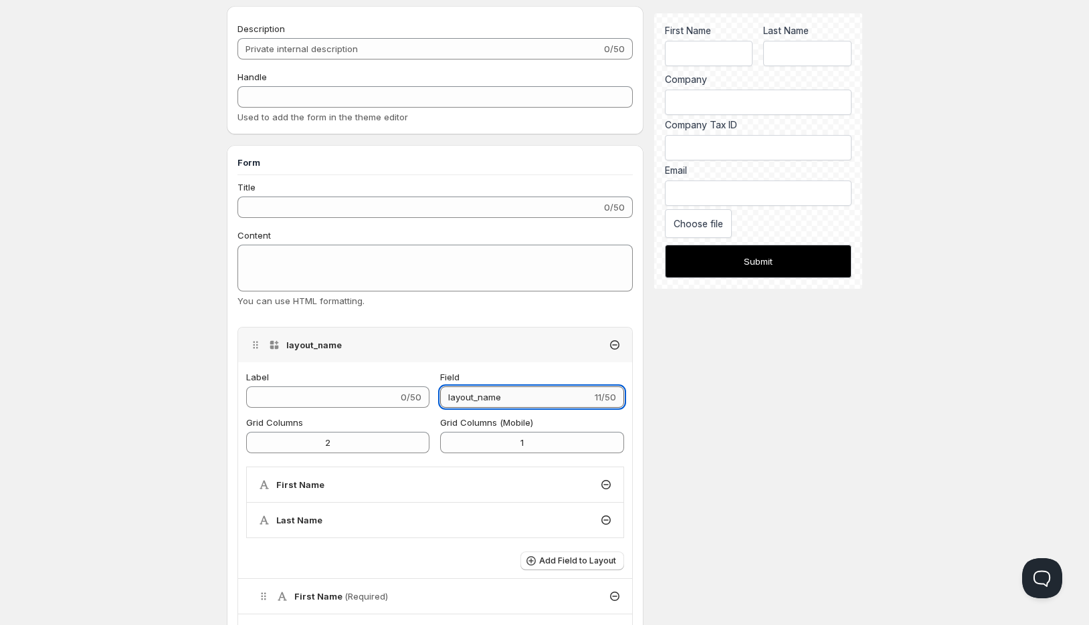
click at [503, 396] on input "layout_name" at bounding box center [515, 397] width 151 height 21
type input "Name"
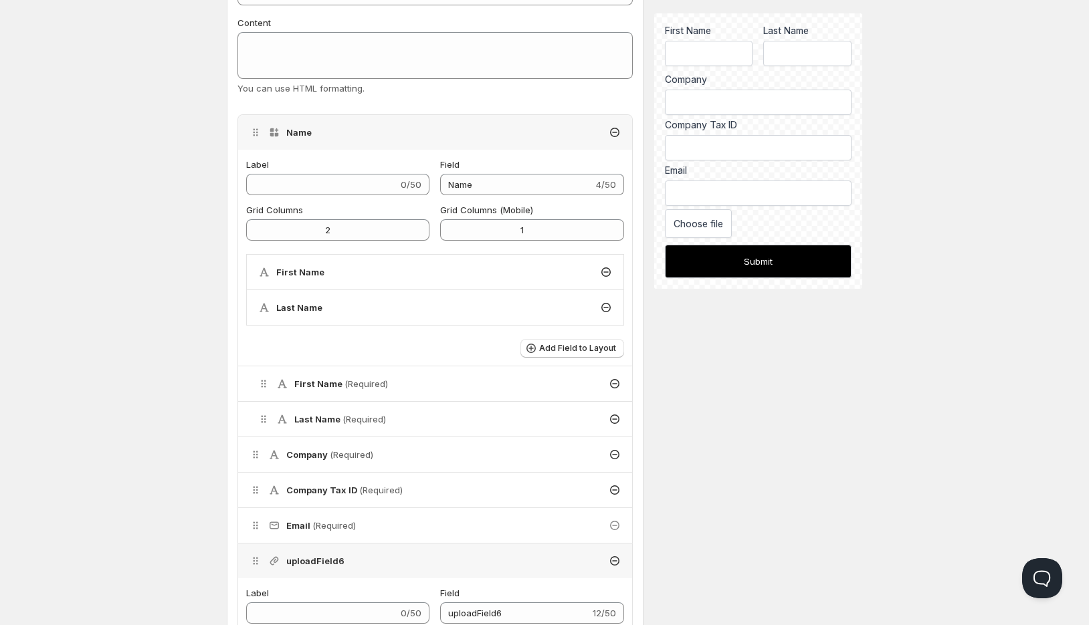
scroll to position [0, 0]
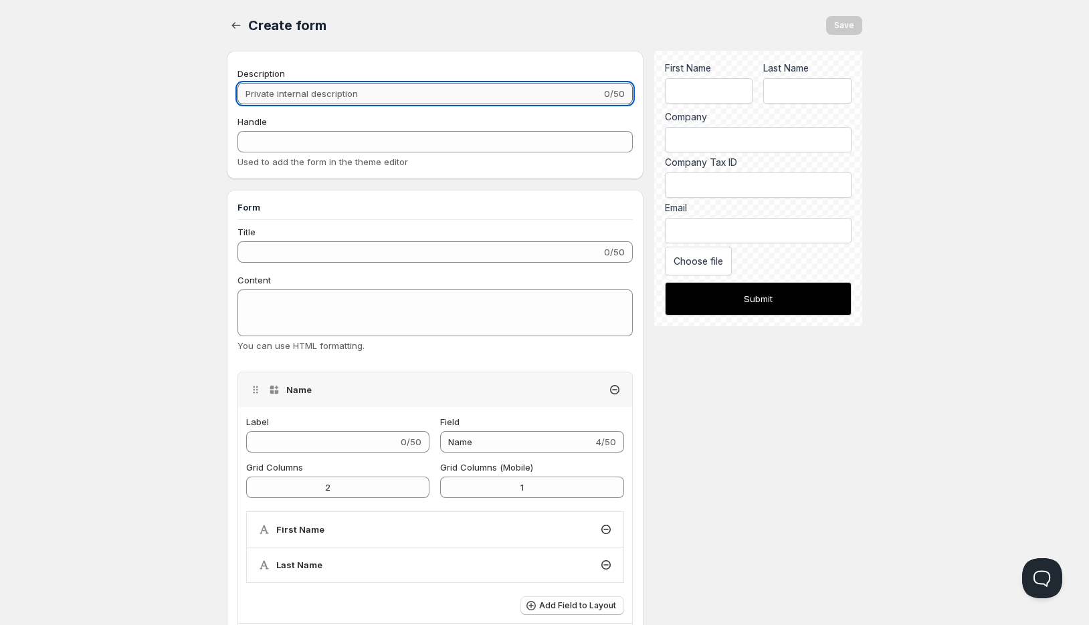
click at [440, 96] on input "Description" at bounding box center [419, 93] width 364 height 21
type input "S"
type input "s"
type input "Si"
type input "si"
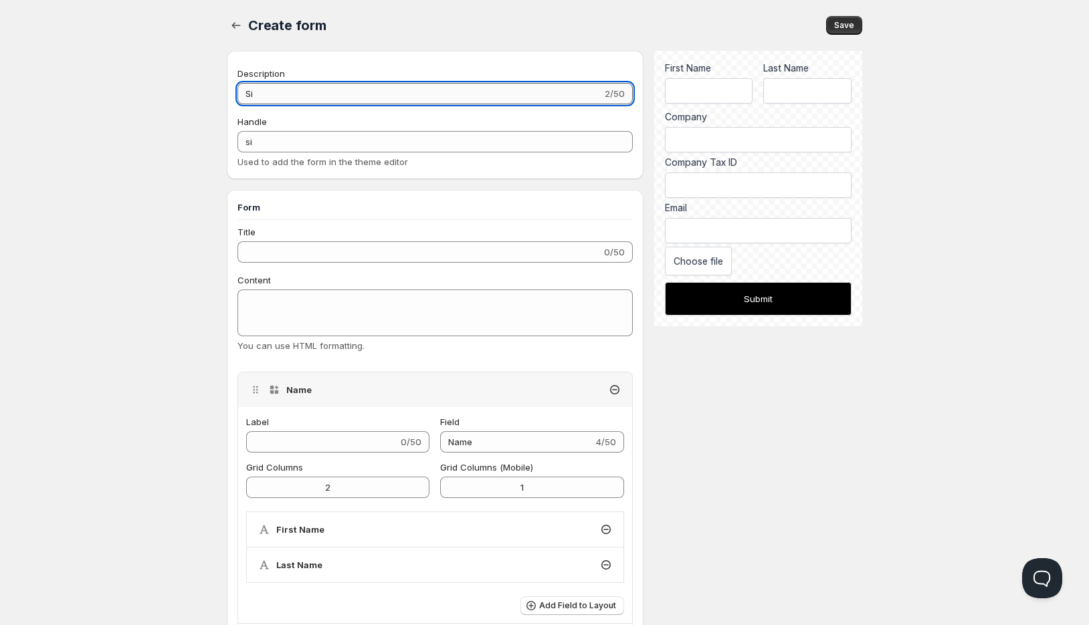
type input "Sig"
type input "sig"
type input "Sign"
type input "sign"
type input "Signu"
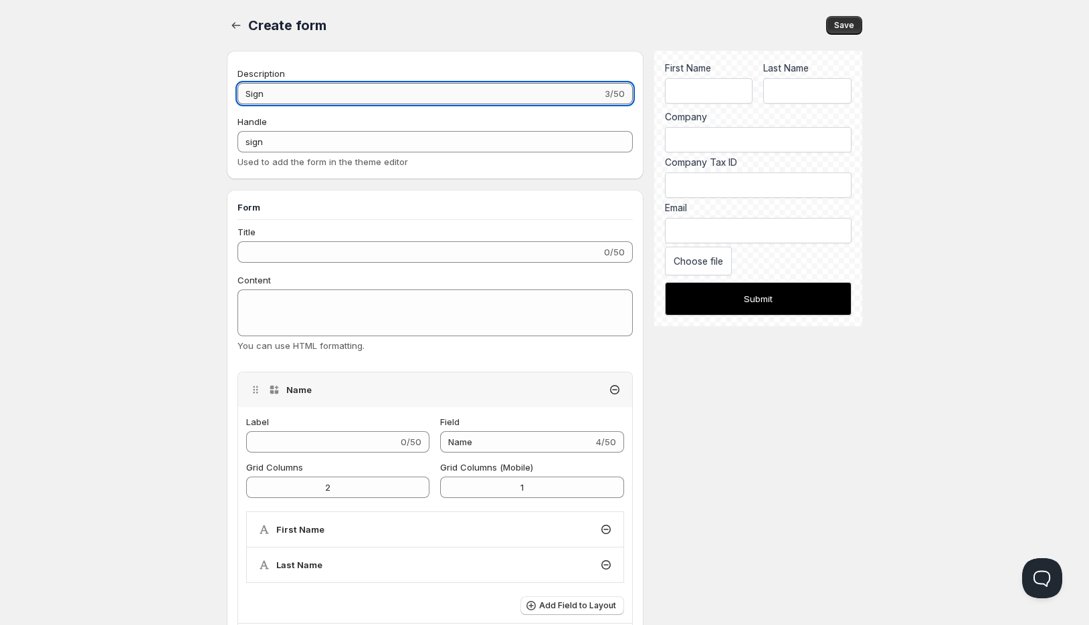
type input "signu"
type input "Signup"
type input "signup"
type input "Signup"
type input "signup-"
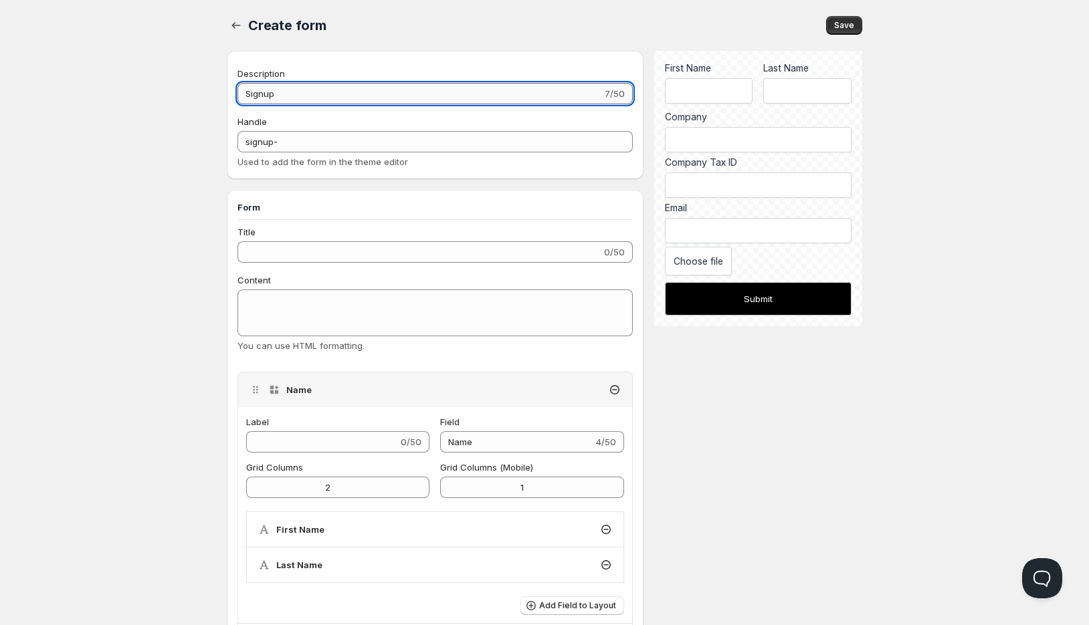
type input "Signup g"
type input "signup-g"
type input "Signup go"
type input "signup-go"
type input "Signup got"
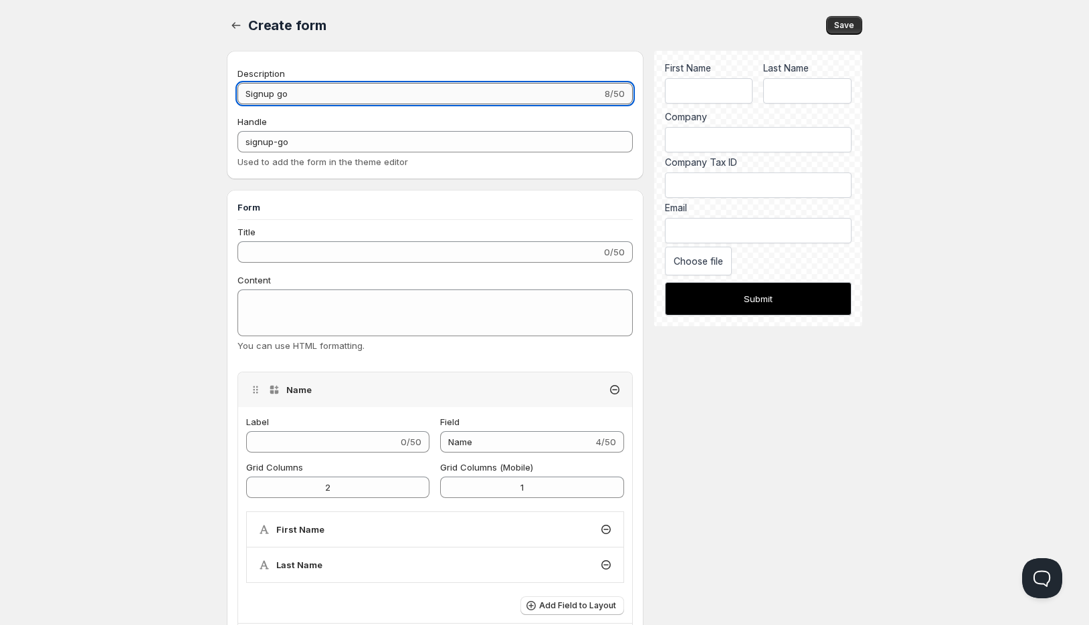
type input "signup-got"
type input "Signup gotm"
type input "signup-gotm"
type input "Signup got"
type input "signup-got"
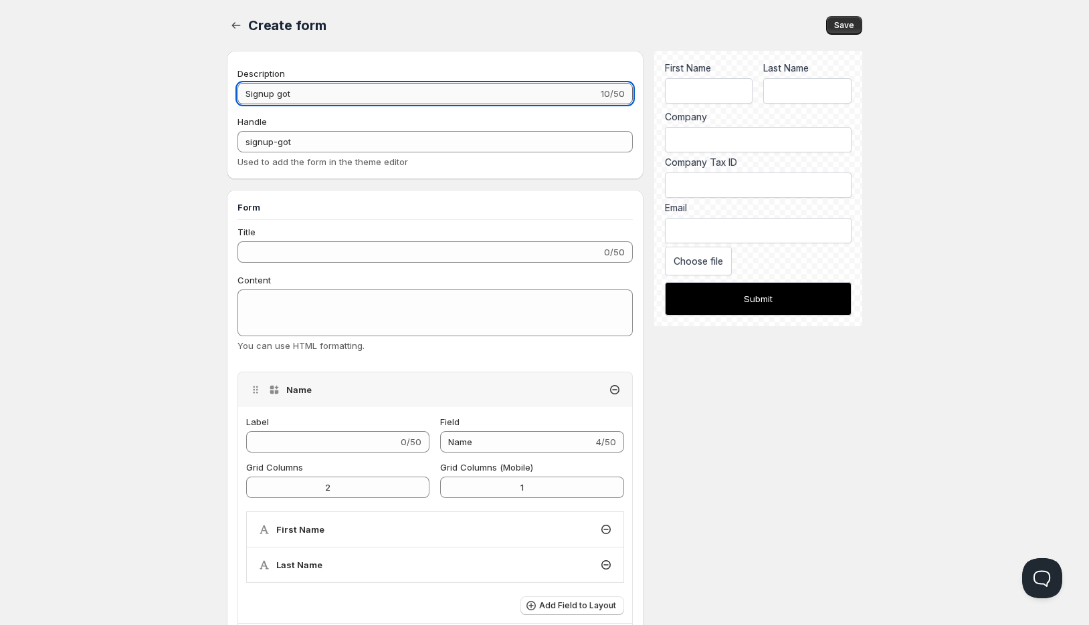
type input "Signup go"
type input "signup-go"
type input "Signup g"
type input "signup-g"
type input "Signup"
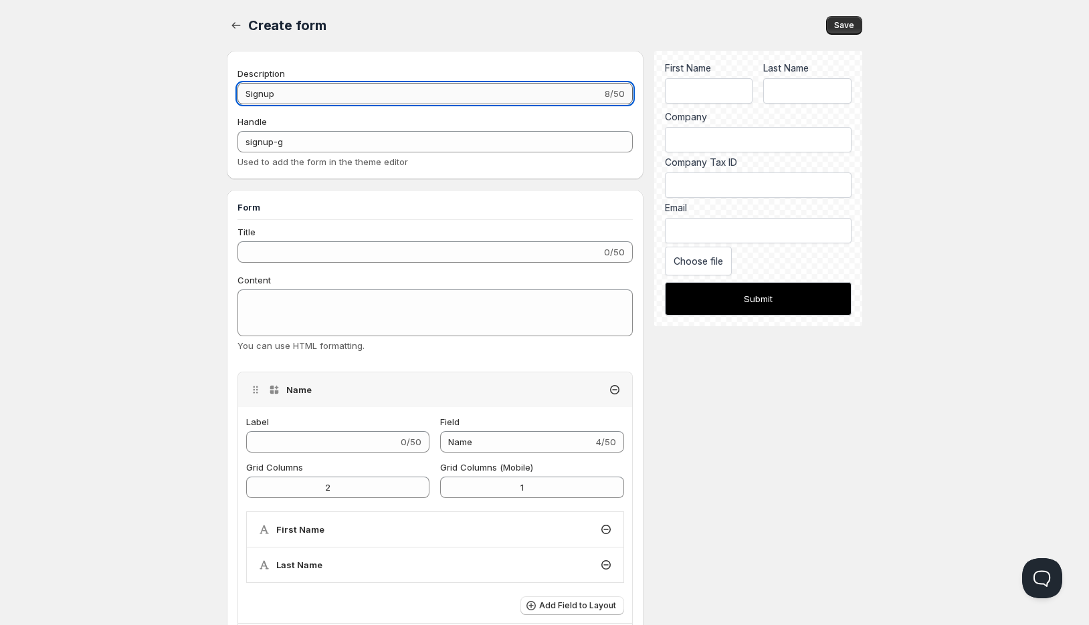
type input "signup-"
type input "Signup f"
type input "signup-f"
type input "Signup fo"
type input "signup-fo"
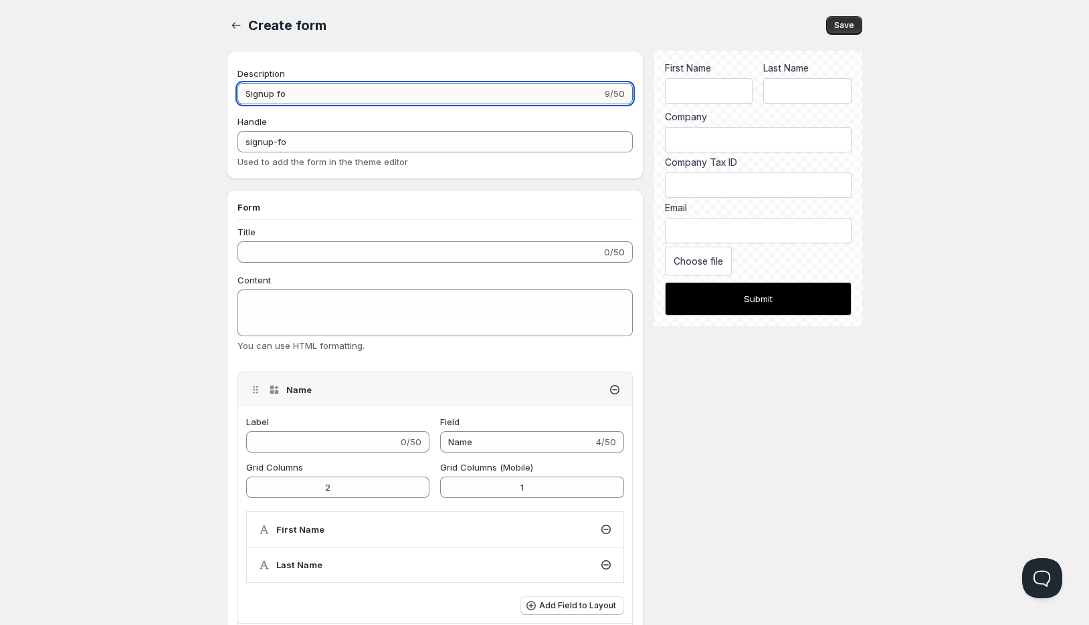
type input "Signup fom"
type input "signup-fom"
type input "Signup fo"
type input "signup-fo"
type input "Signup for"
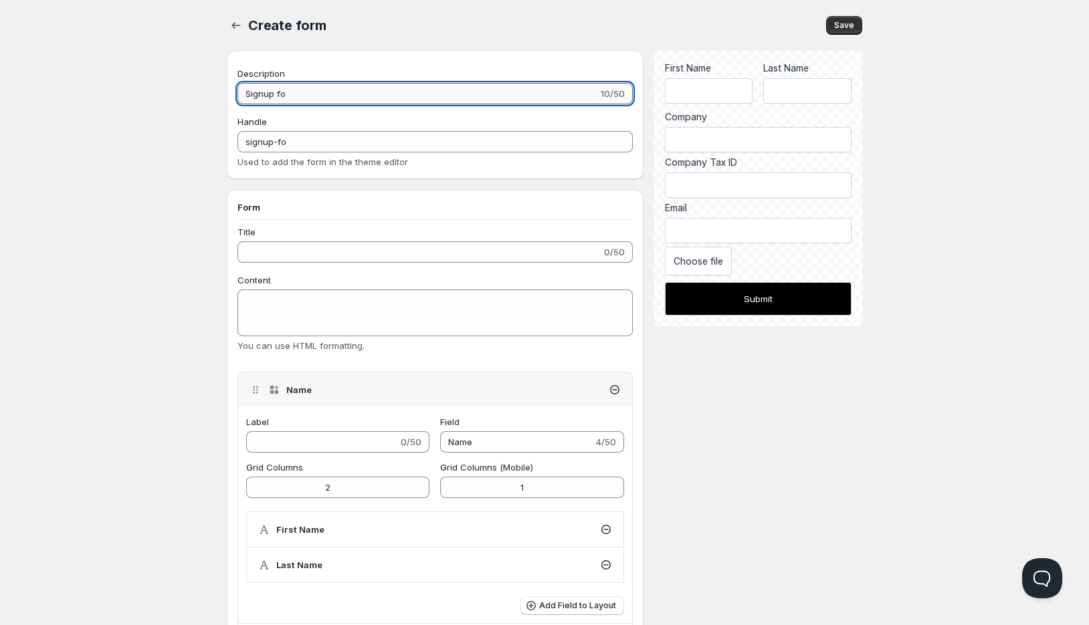
type input "signup-for"
type input "Signup form"
type input "signup-form"
type input "Signup form"
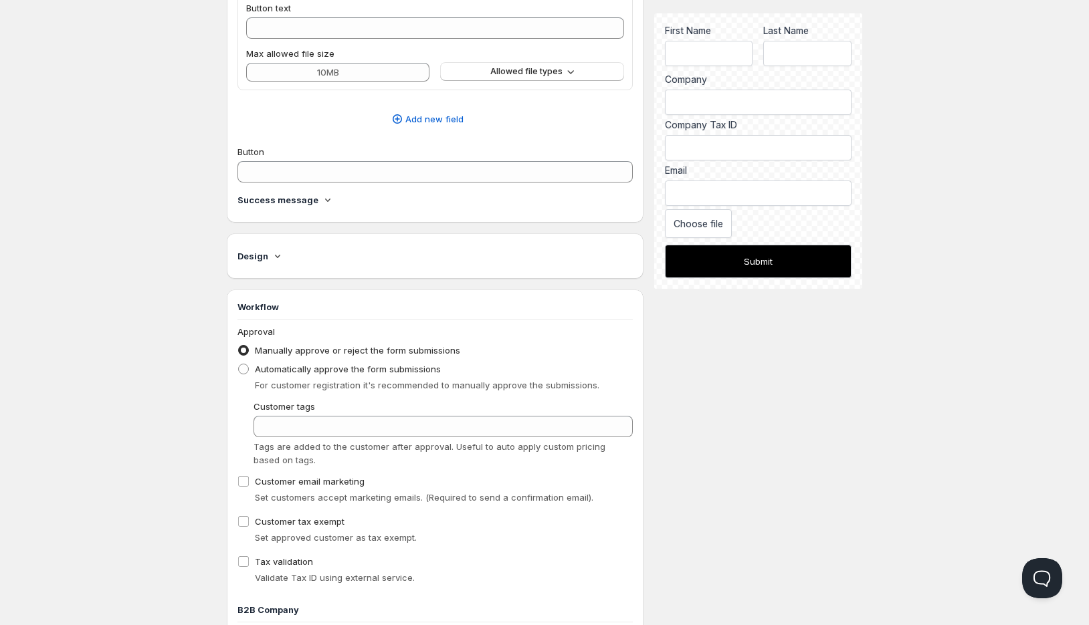
click at [282, 252] on icon at bounding box center [277, 255] width 13 height 13
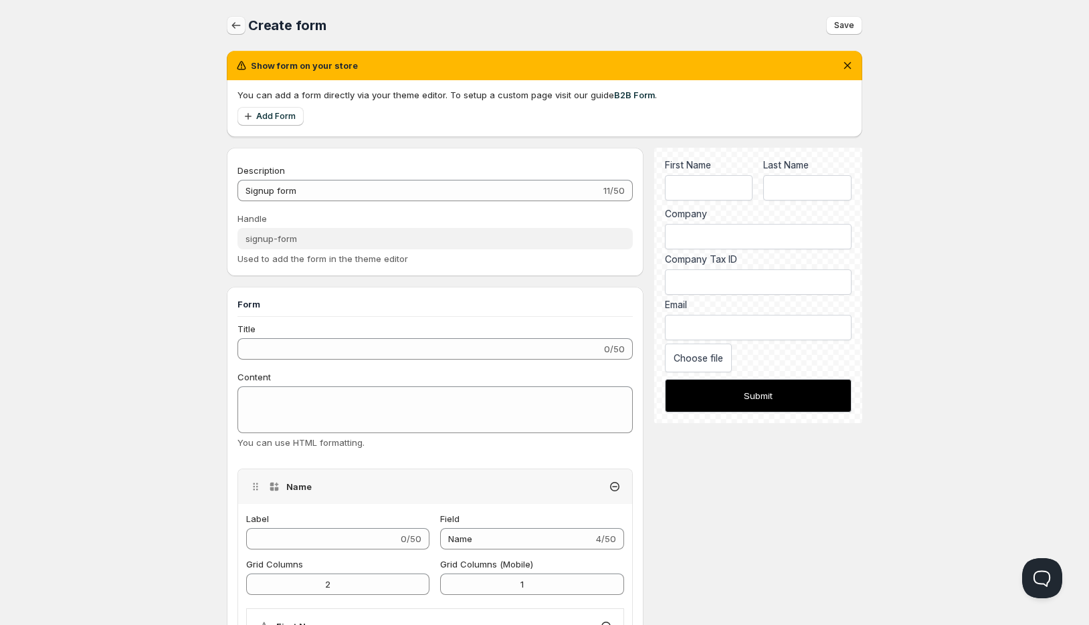
click at [239, 24] on icon "button" at bounding box center [235, 25] width 13 height 13
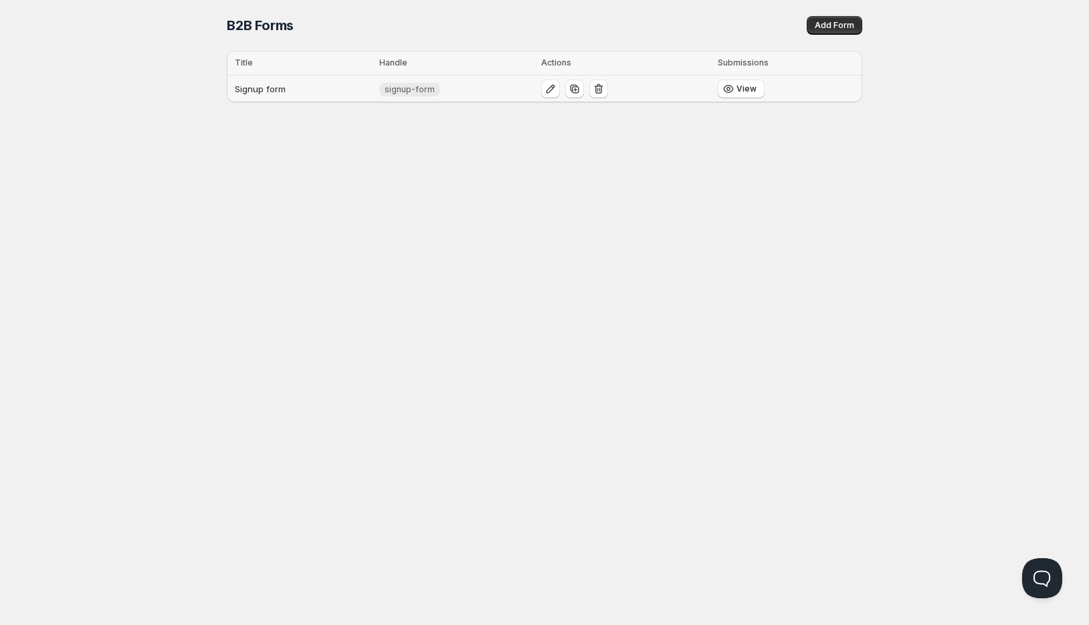
click at [425, 86] on span "signup-form" at bounding box center [410, 89] width 50 height 11
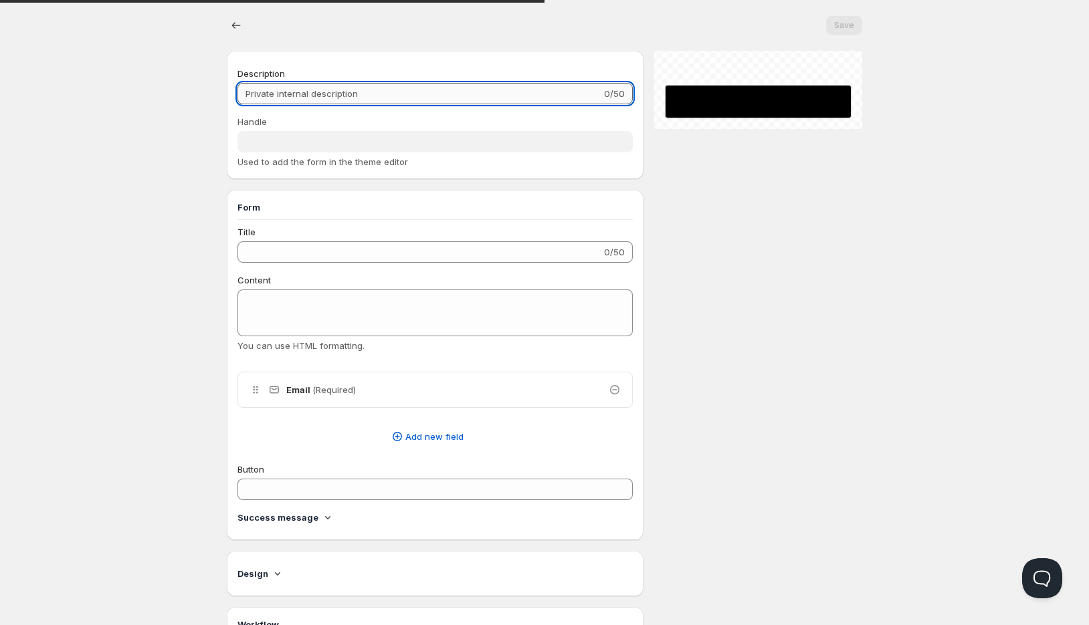
click at [422, 89] on input "Description" at bounding box center [419, 93] width 364 height 21
type input "Signup form"
type input "signup-form"
radio input "true"
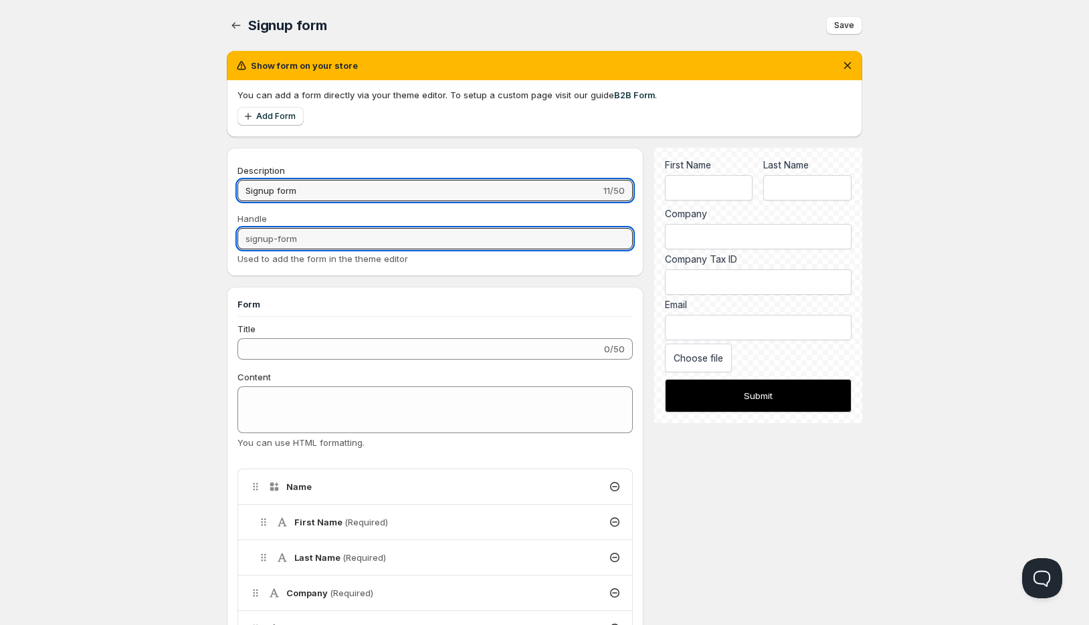
click at [302, 245] on input "signup-form" at bounding box center [434, 238] width 395 height 21
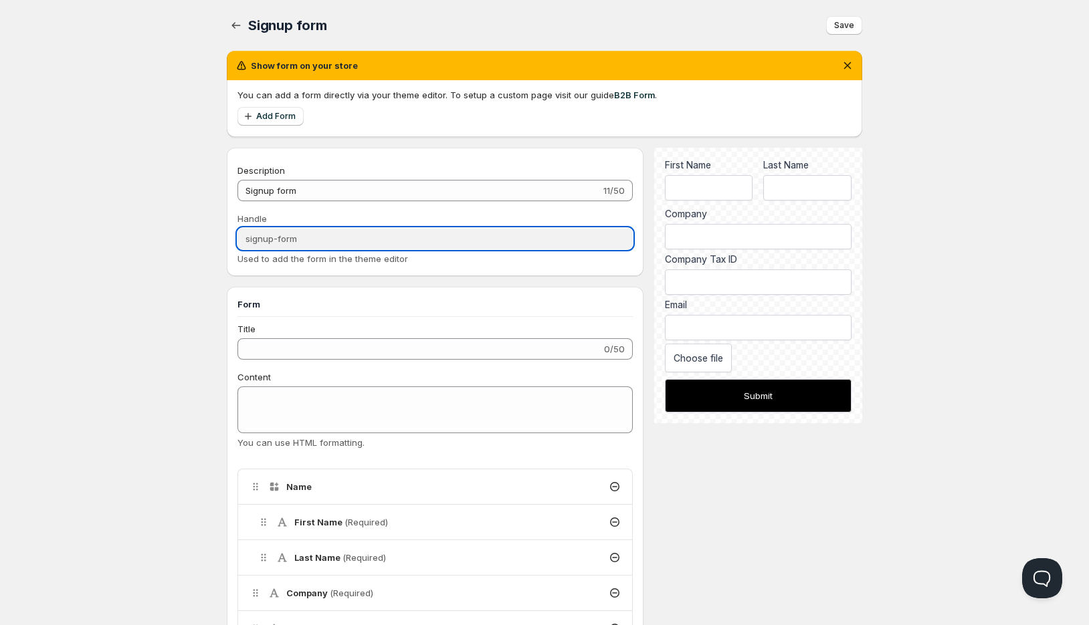
click at [302, 245] on input "signup-form" at bounding box center [434, 238] width 395 height 21
click at [356, 249] on div "Handle signup-form Used to add the form in the theme editor" at bounding box center [434, 239] width 395 height 54
click at [363, 243] on input "signup-form" at bounding box center [434, 238] width 395 height 21
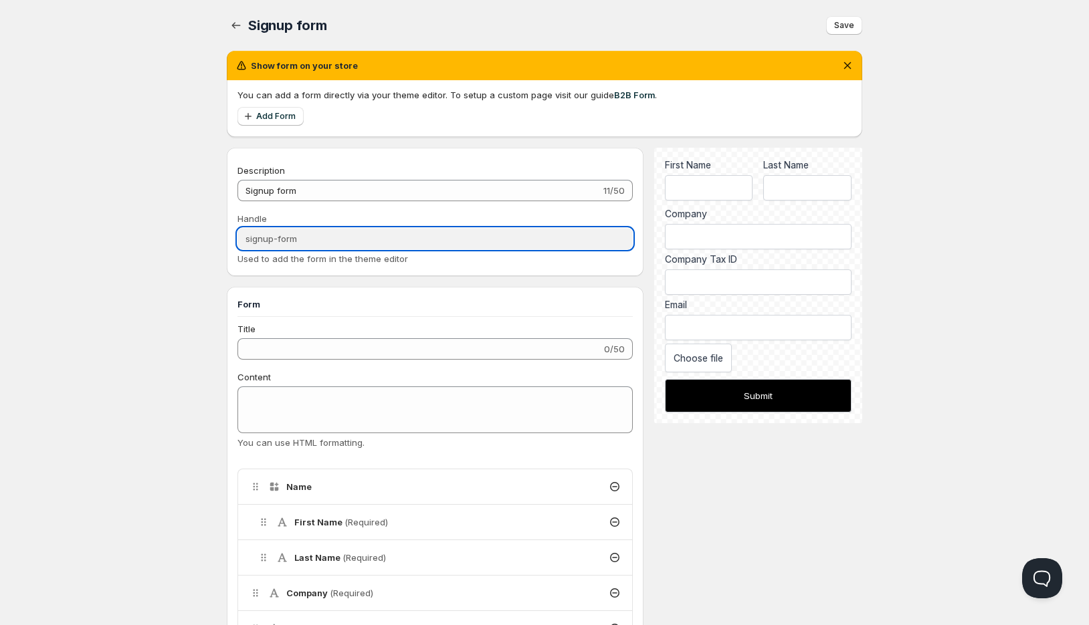
click at [375, 238] on input "signup-form" at bounding box center [434, 238] width 395 height 21
click at [841, 25] on span "Save" at bounding box center [844, 25] width 20 height 11
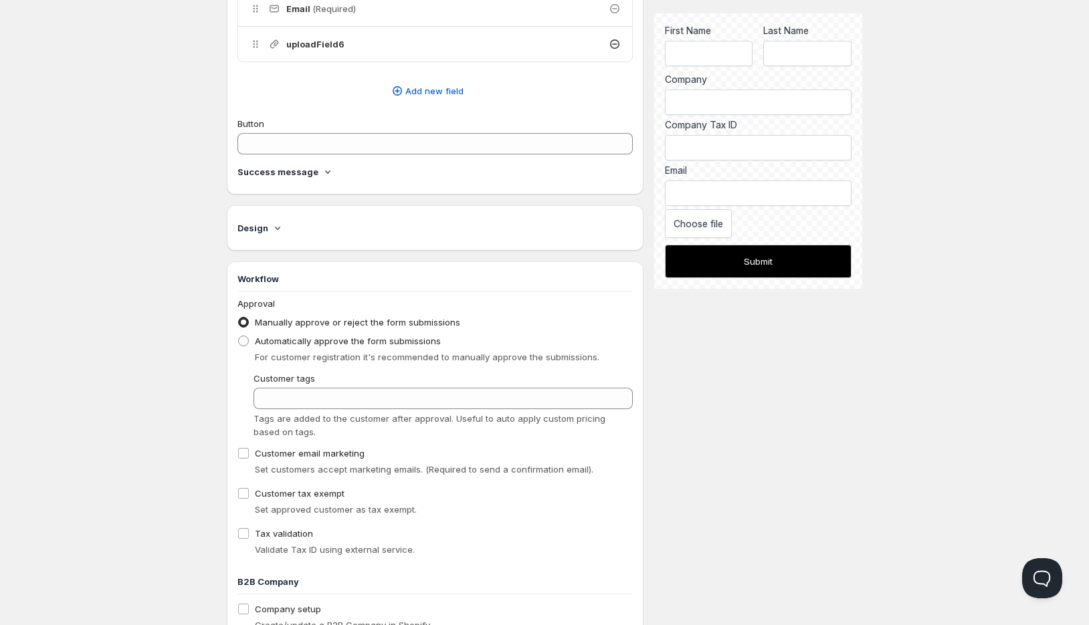
scroll to position [649, 0]
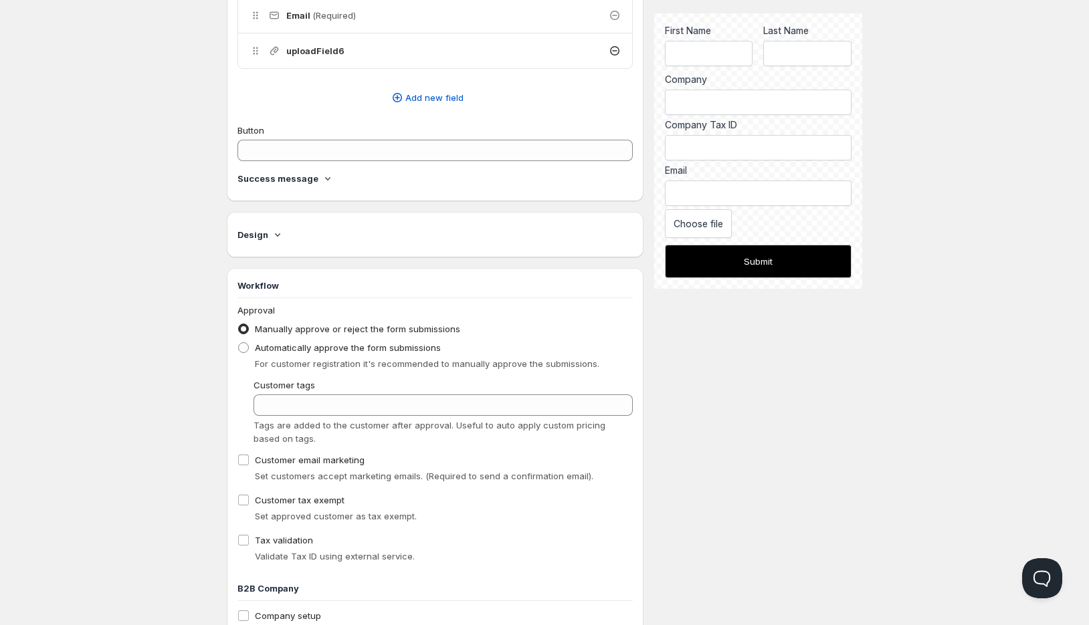
click at [262, 241] on h4 "Design" at bounding box center [252, 234] width 31 height 13
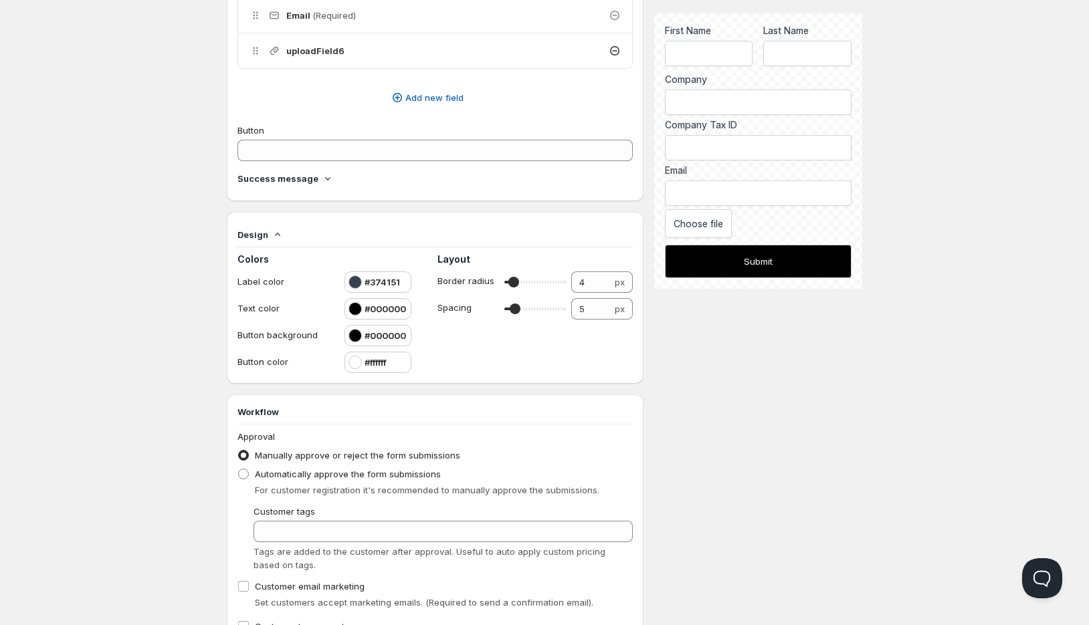
click at [262, 241] on h4 "Design" at bounding box center [252, 234] width 31 height 13
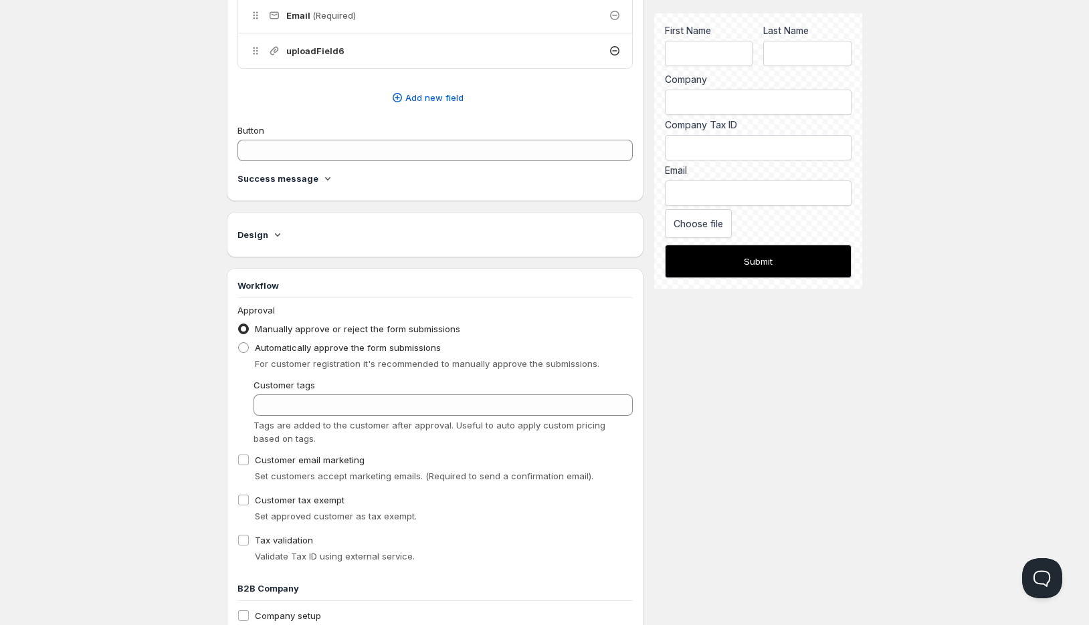
click at [289, 185] on h4 "Success message" at bounding box center [277, 178] width 81 height 13
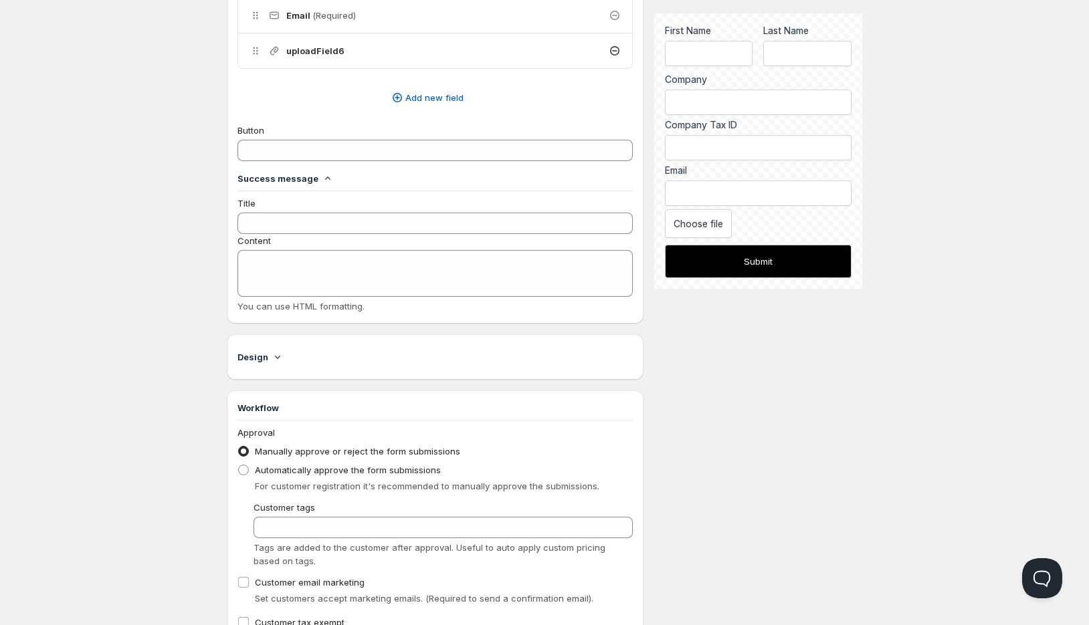
click at [292, 180] on h4 "Success message" at bounding box center [277, 178] width 81 height 13
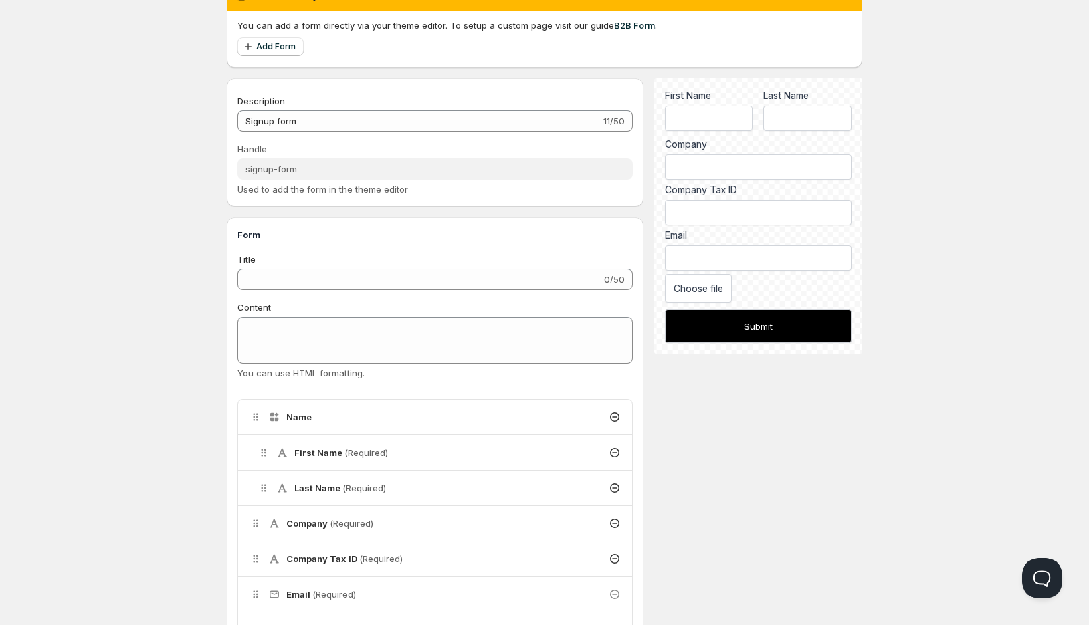
scroll to position [0, 0]
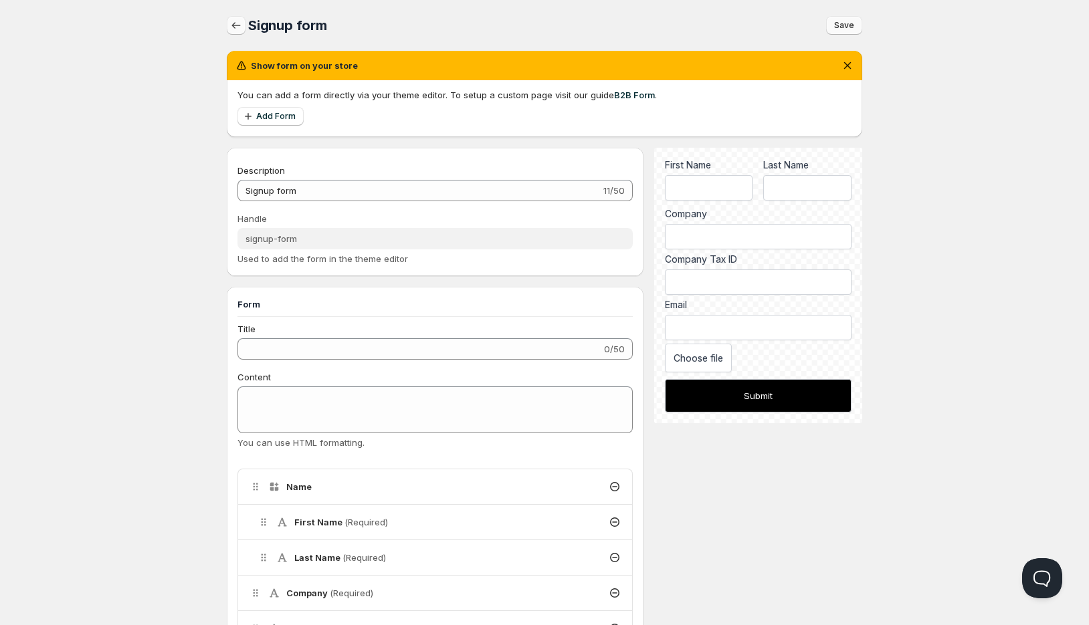
click at [243, 31] on button "button" at bounding box center [236, 25] width 19 height 19
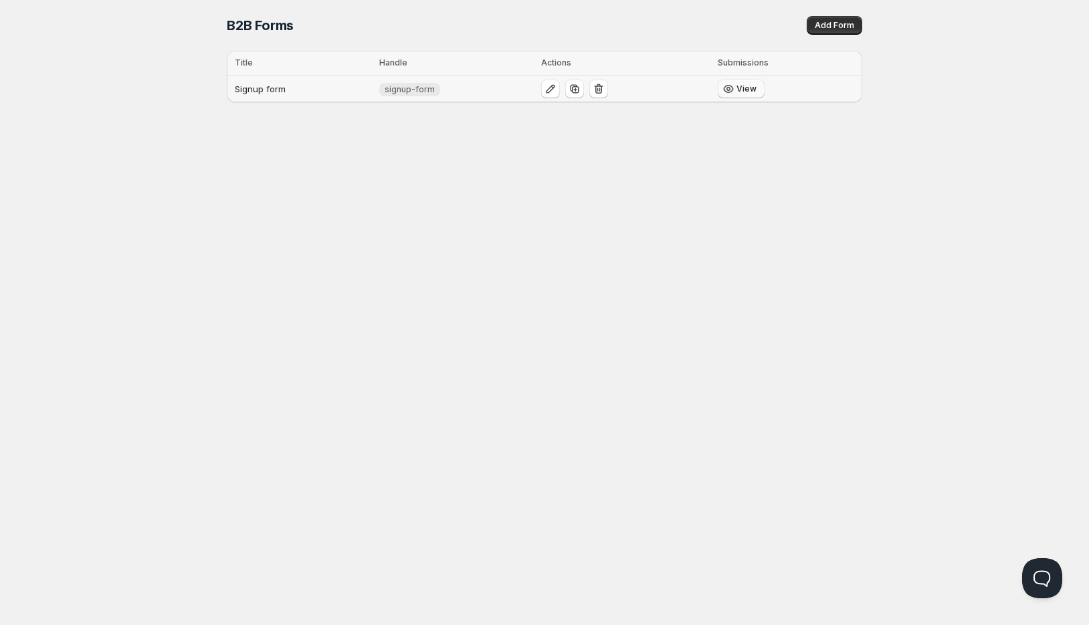
click at [744, 90] on span "View" at bounding box center [746, 89] width 20 height 11
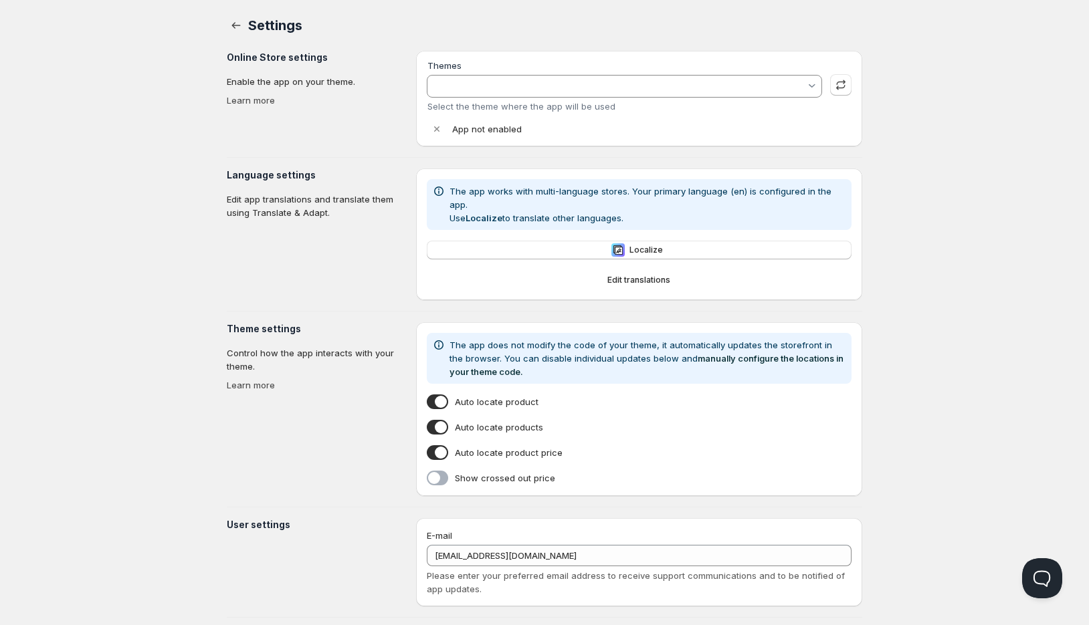
type input "Updated copy of [PERSON_NAME]"
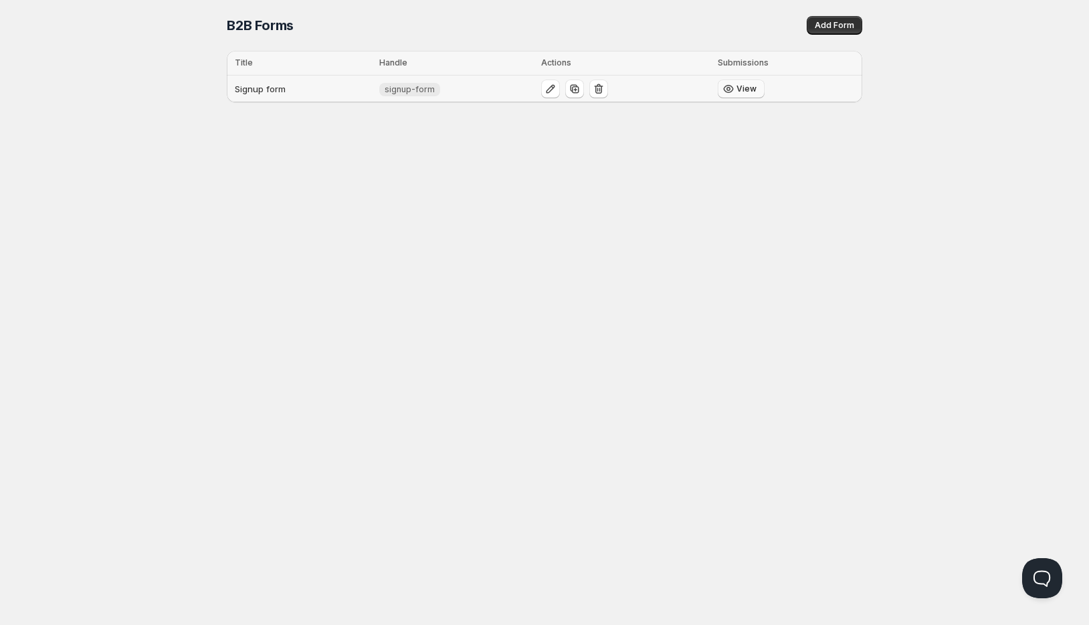
click at [741, 86] on span "View" at bounding box center [746, 89] width 20 height 11
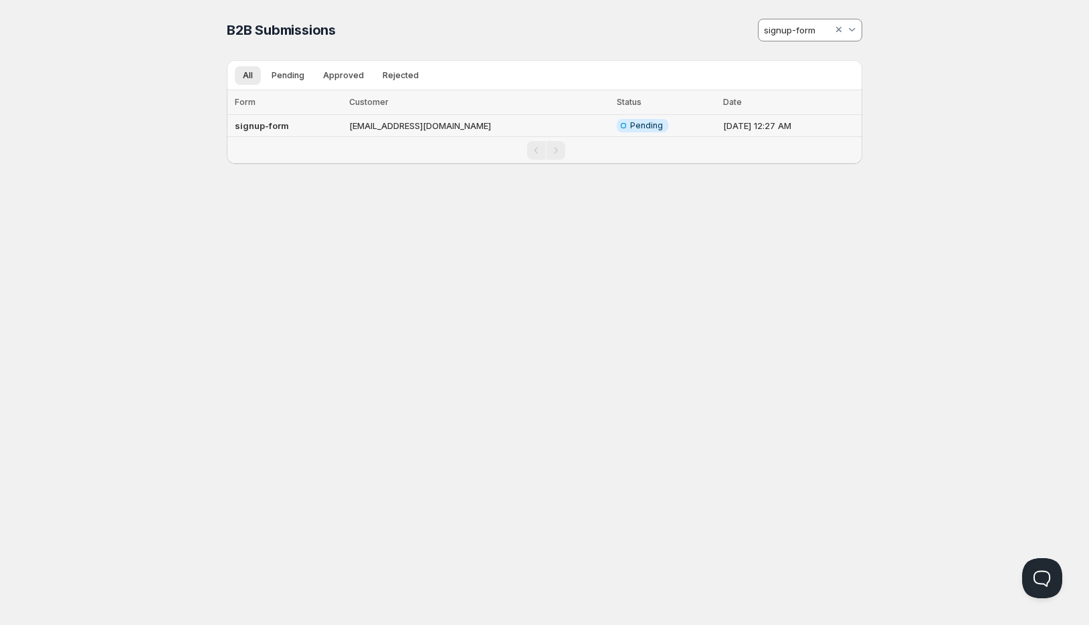
click at [399, 124] on td "[EMAIL_ADDRESS][DOMAIN_NAME]" at bounding box center [479, 126] width 268 height 22
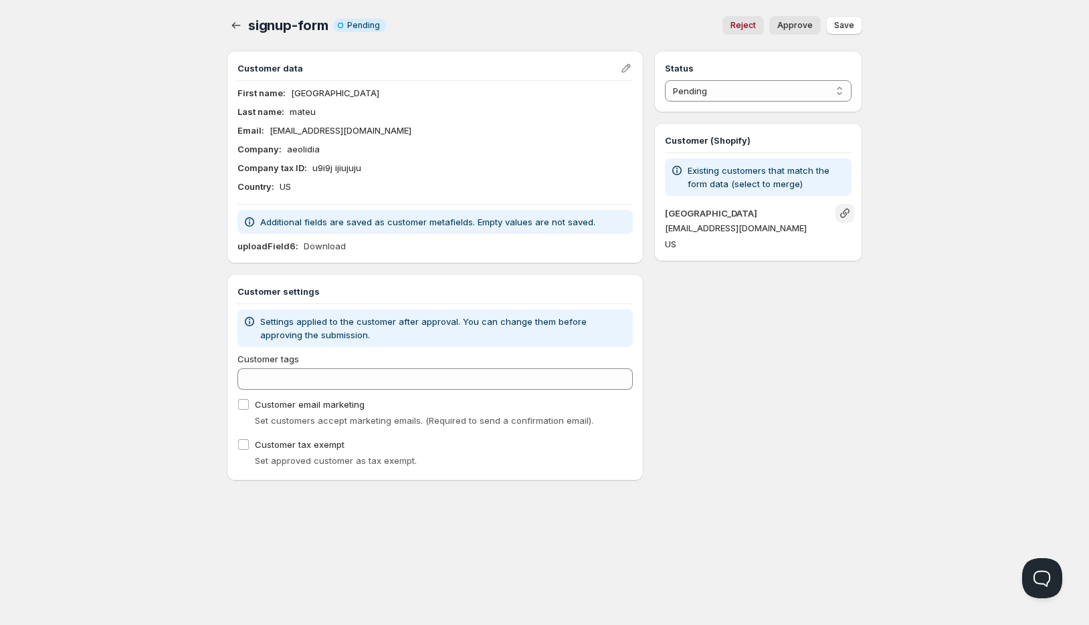
click at [837, 207] on button "Link" at bounding box center [844, 213] width 19 height 19
click at [837, 207] on button "Unlink" at bounding box center [844, 213] width 19 height 19
click at [851, 207] on icon "Link" at bounding box center [844, 213] width 13 height 13
click at [850, 213] on icon "Unlink" at bounding box center [844, 213] width 13 height 13
click at [376, 374] on input "Customer tags" at bounding box center [434, 379] width 395 height 21
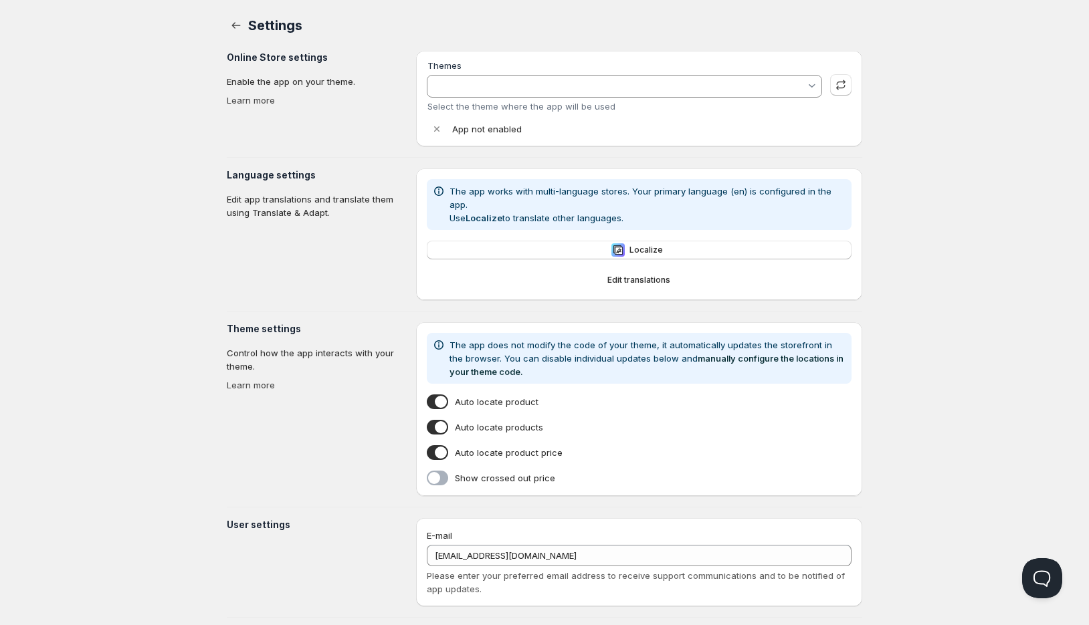
type input "Updated copy of [PERSON_NAME]"
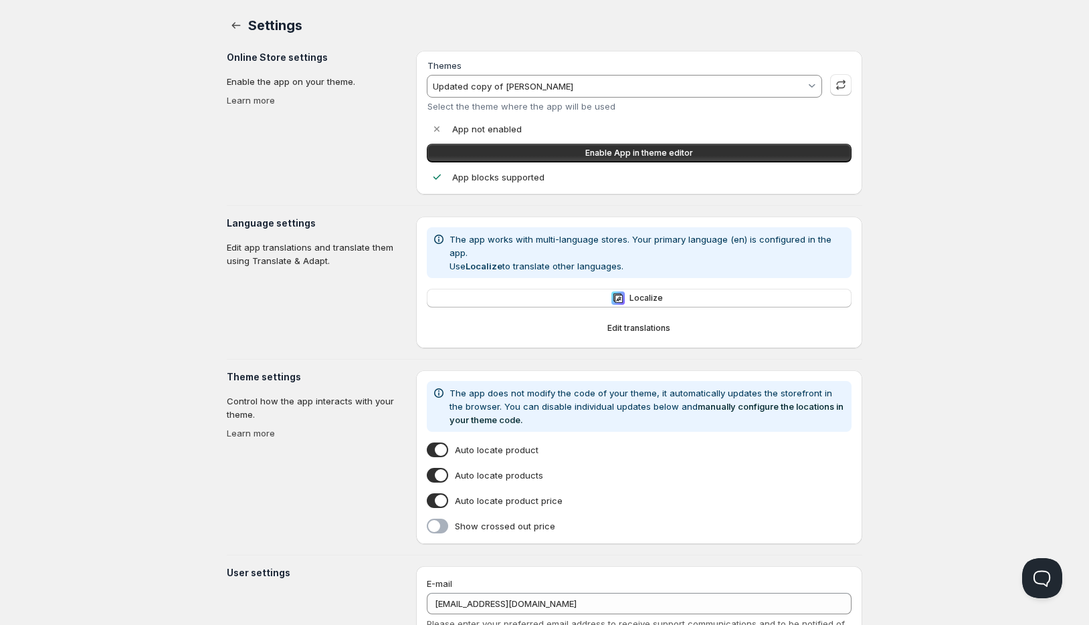
click at [565, 78] on input "Updated copy of [PERSON_NAME]" at bounding box center [618, 86] width 375 height 21
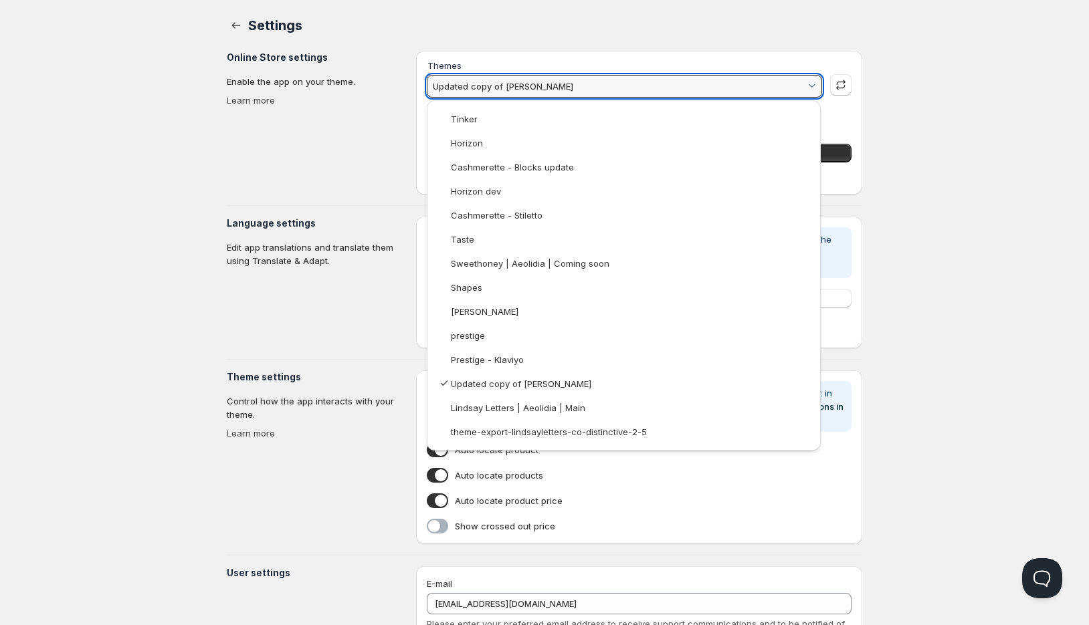
click at [167, 146] on html "Home Pricing Price lists Checkout Forms Submissions Settings Features Plans Set…" at bounding box center [544, 350] width 1089 height 700
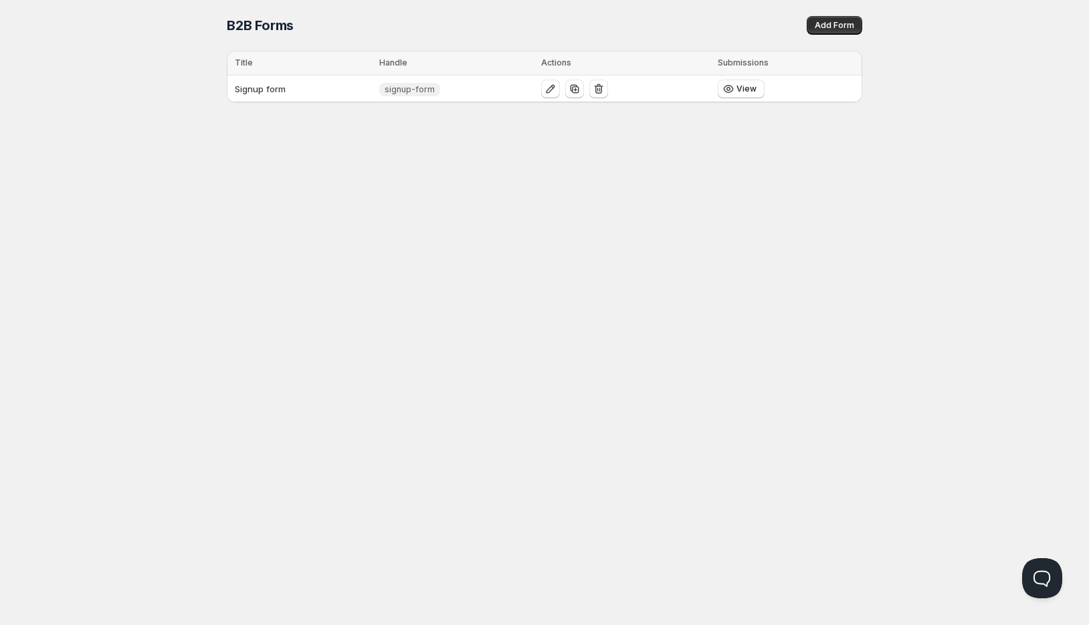
click at [291, 82] on td "Signup form" at bounding box center [301, 89] width 148 height 27
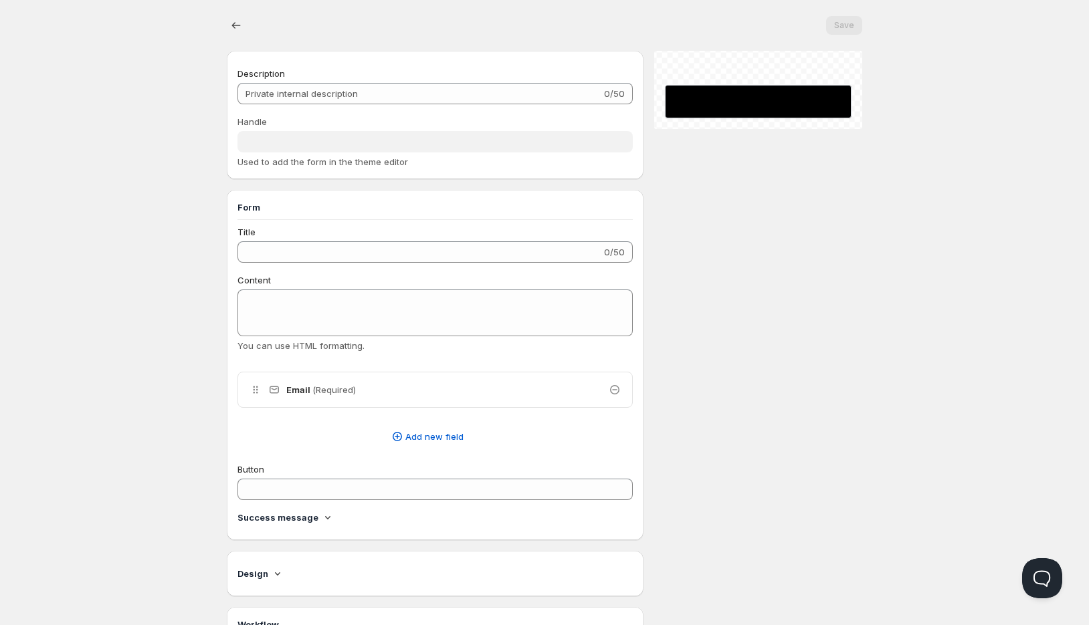
type input "Signup form"
type input "signup-form"
radio input "true"
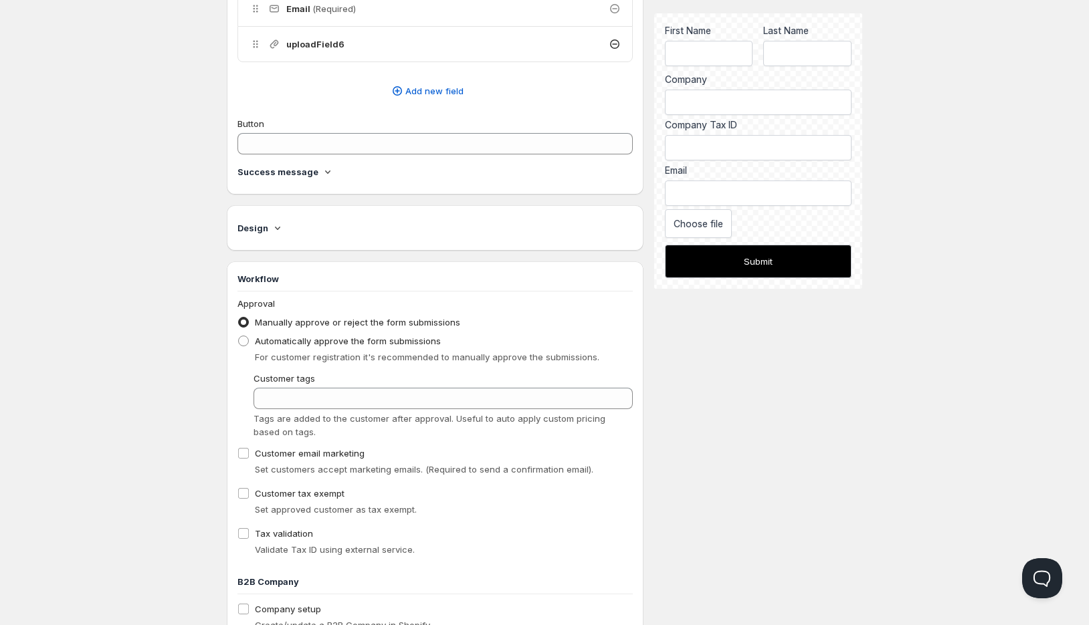
scroll to position [657, 0]
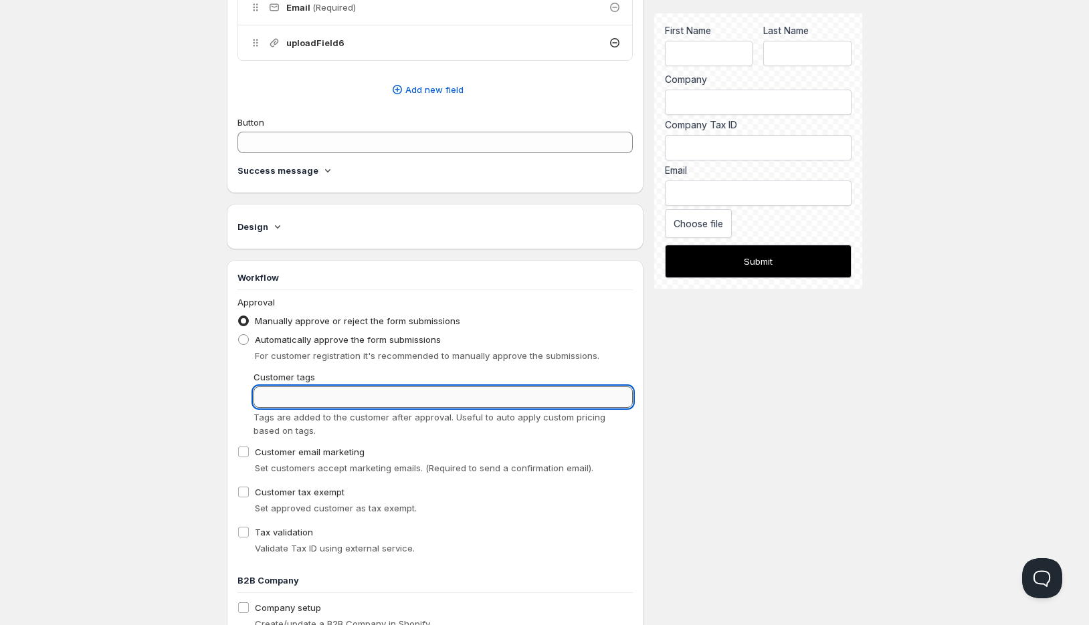
click at [340, 392] on input "Customer tags" at bounding box center [443, 397] width 379 height 21
click at [362, 339] on span "Automatically approve the form submissions" at bounding box center [348, 339] width 186 height 11
click at [239, 335] on input "Automatically approve the form submissions" at bounding box center [238, 334] width 1 height 1
radio input "true"
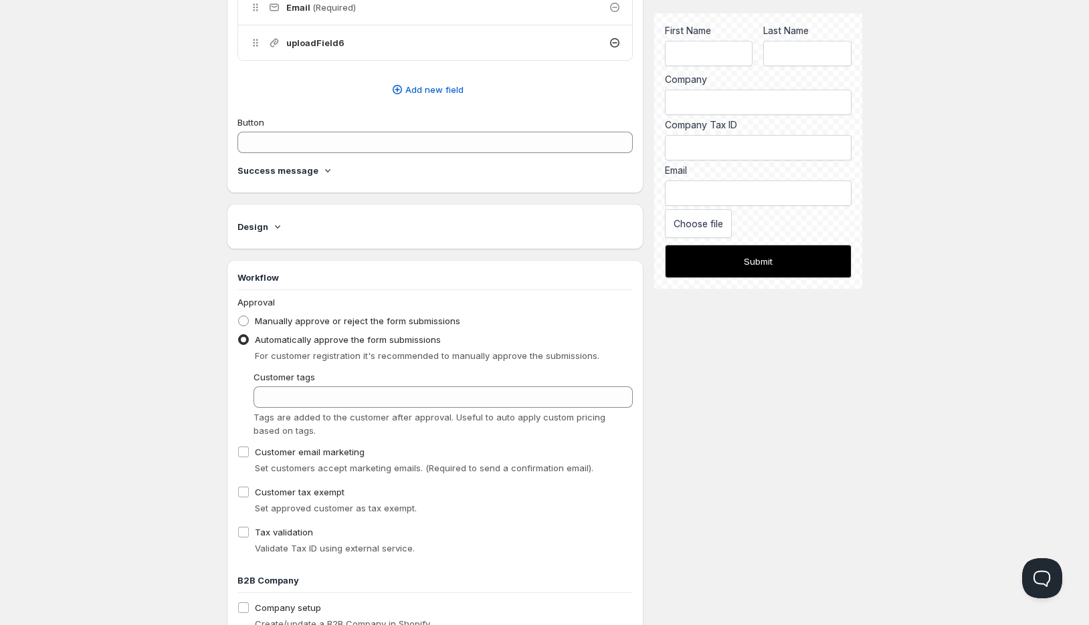
click at [381, 306] on fieldset "Approval Manually approve or reject the form submissions Automatically approve …" at bounding box center [434, 331] width 395 height 70
click at [375, 326] on span "Manually approve or reject the form submissions" at bounding box center [357, 320] width 205 height 13
click at [239, 316] on input "Manually approve or reject the form submissions" at bounding box center [238, 316] width 1 height 1
radio input "true"
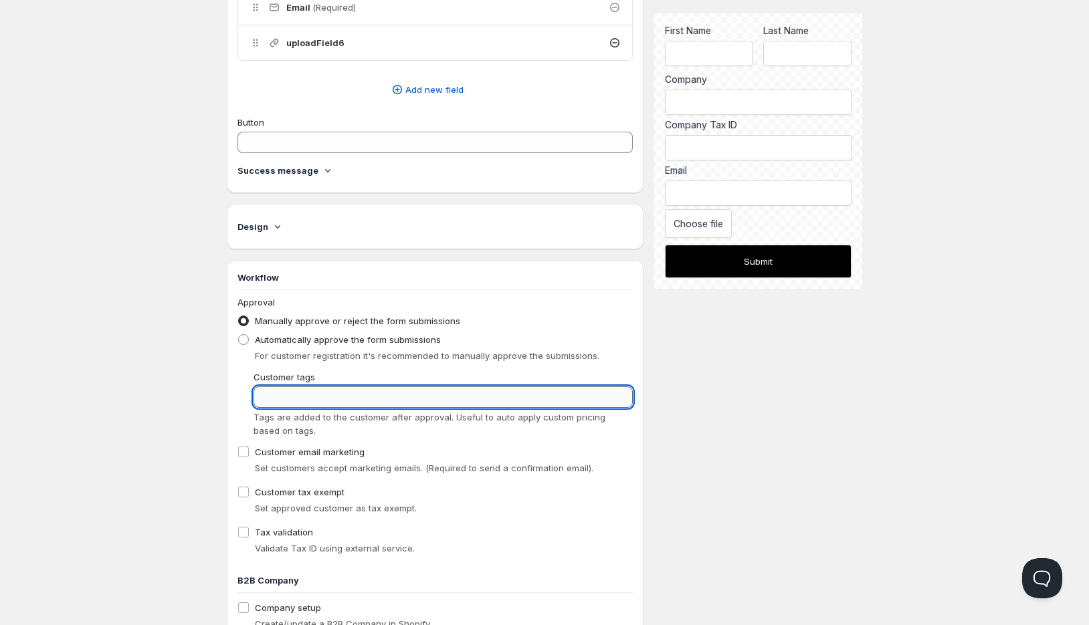
click at [357, 400] on input "Customer tags" at bounding box center [443, 397] width 379 height 21
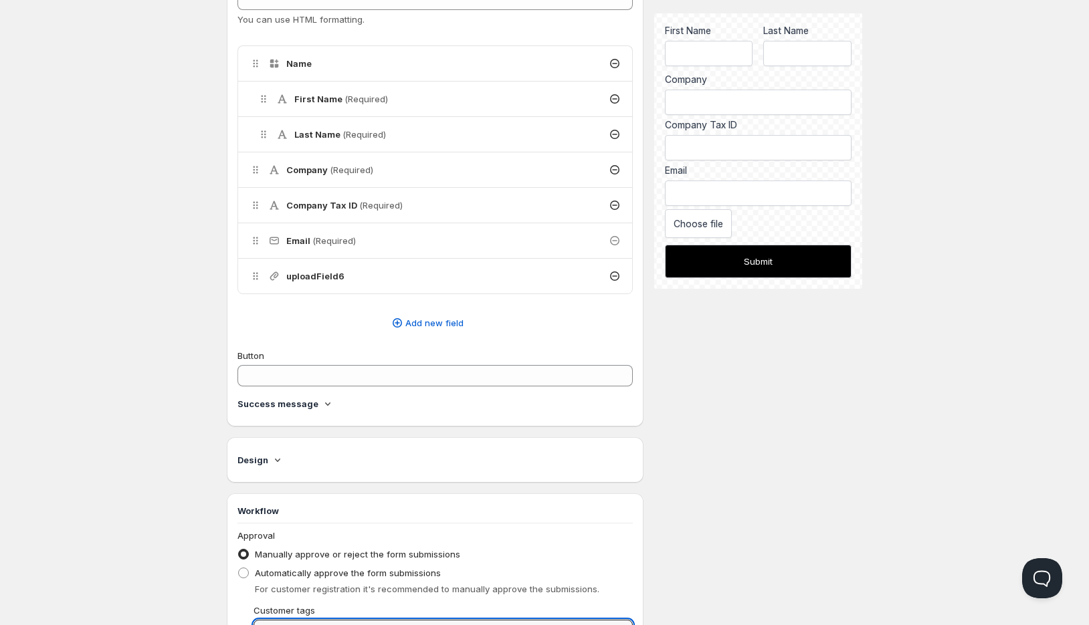
scroll to position [0, 0]
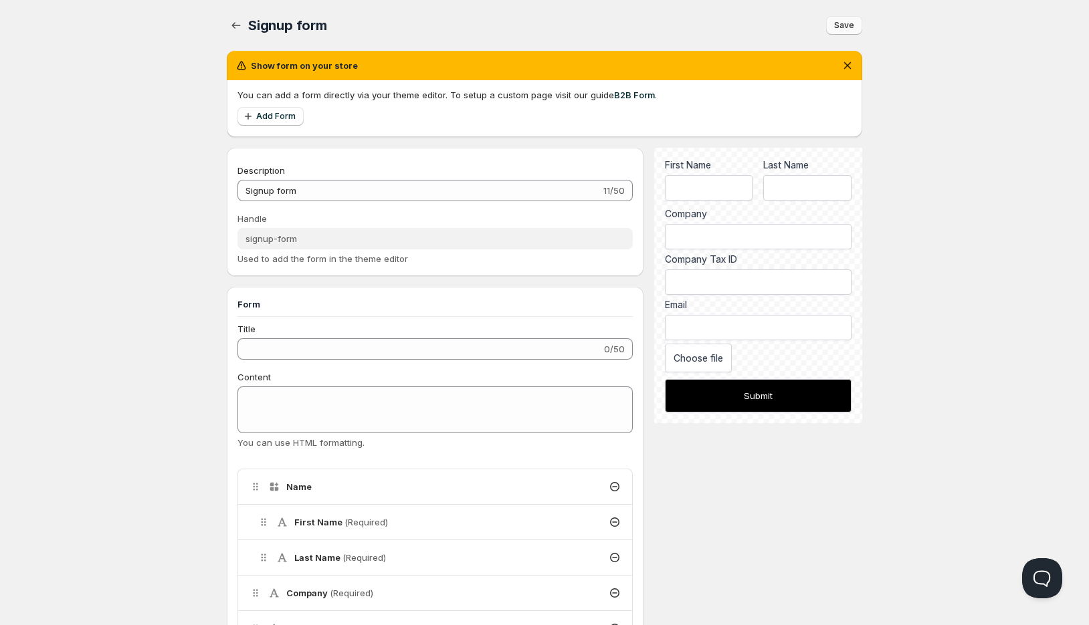
type input "wholesale"
click at [843, 23] on span "Save" at bounding box center [844, 25] width 20 height 11
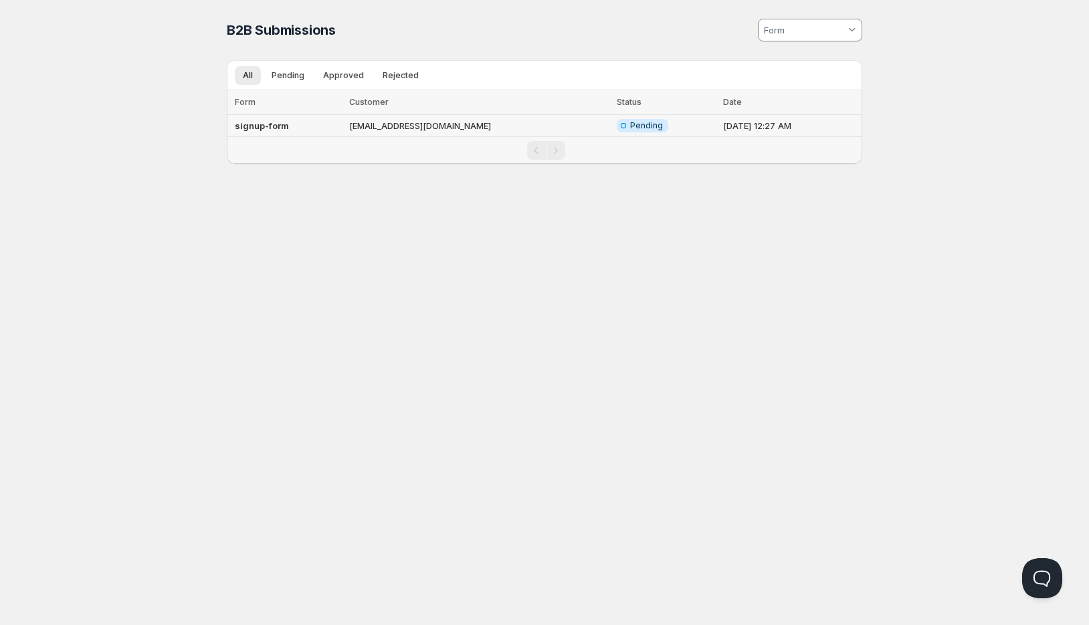
click at [407, 126] on td "[EMAIL_ADDRESS][DOMAIN_NAME]" at bounding box center [479, 126] width 268 height 22
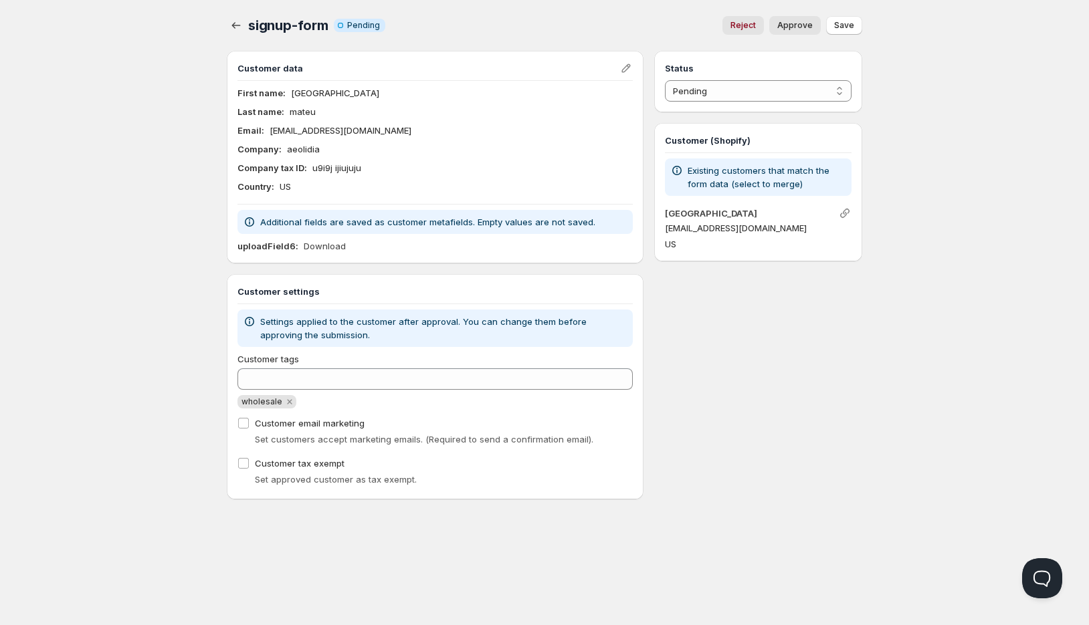
click at [831, 208] on h4 "[GEOGRAPHIC_DATA]" at bounding box center [751, 213] width 173 height 13
click at [841, 212] on icon "Link" at bounding box center [844, 213] width 13 height 13
click at [848, 20] on span "Save" at bounding box center [844, 25] width 20 height 11
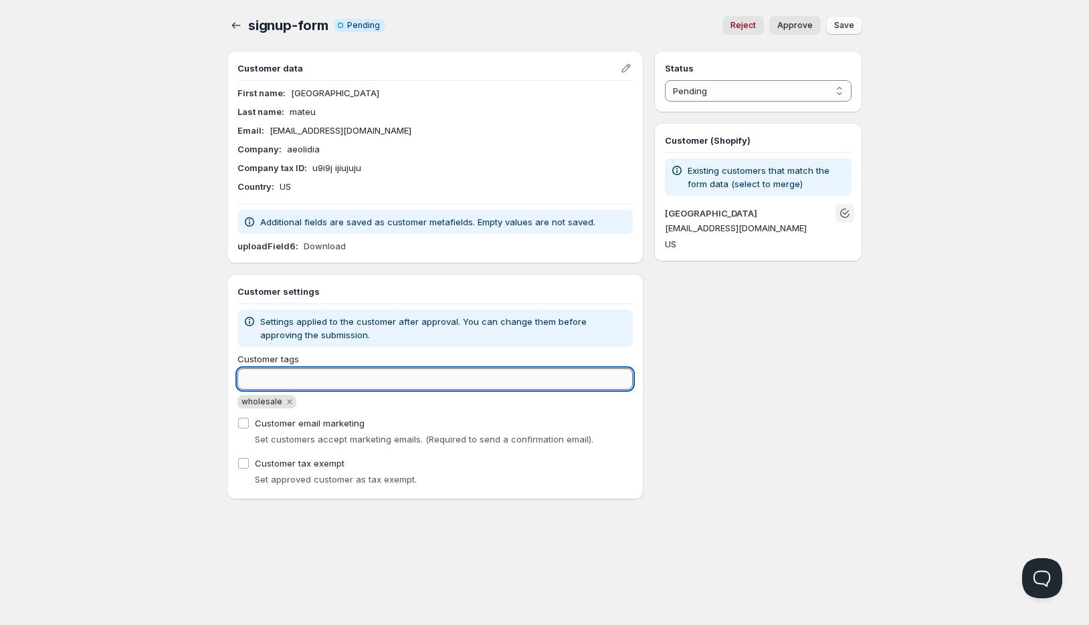
click at [365, 379] on input "Customer tags" at bounding box center [434, 379] width 395 height 21
click at [798, 27] on span "Approve" at bounding box center [794, 25] width 35 height 11
select select "1"
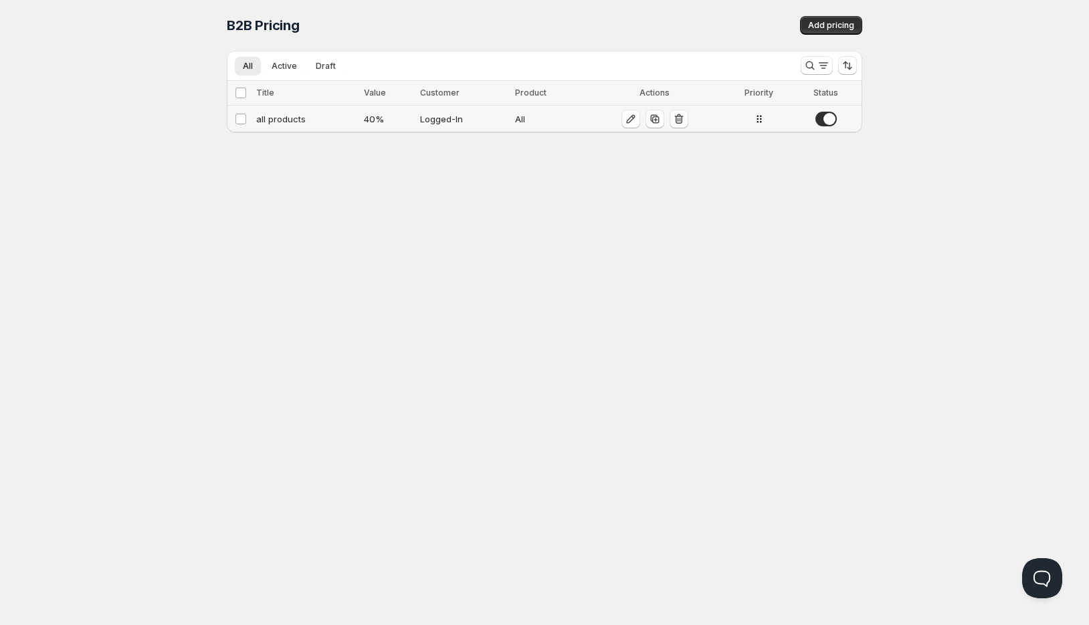
click at [323, 126] on td "all products" at bounding box center [306, 119] width 108 height 27
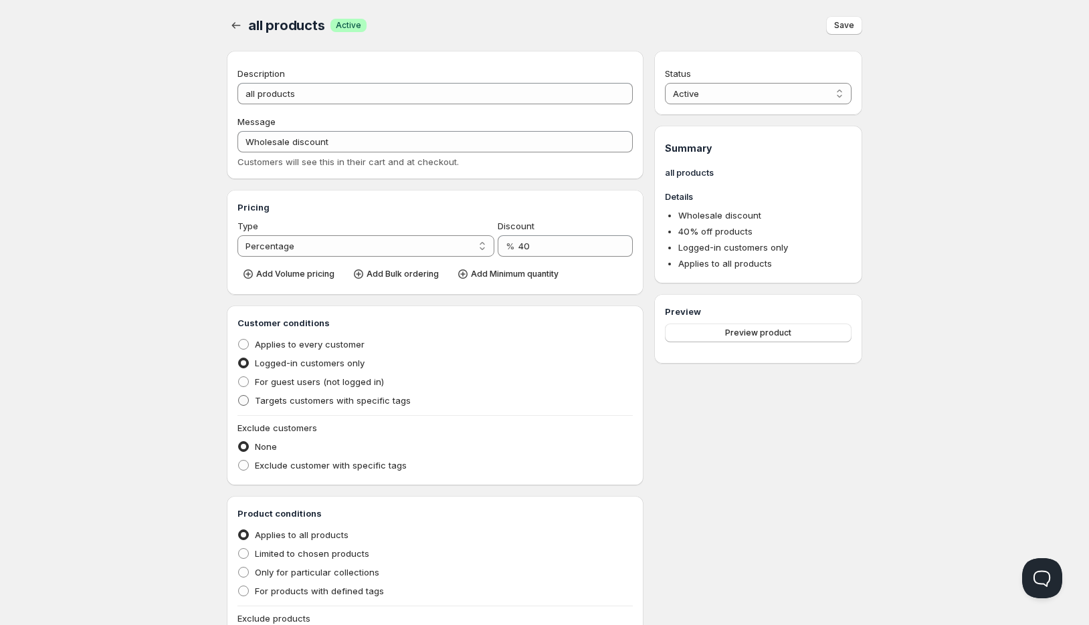
click at [374, 403] on span "Targets customers with specific tags" at bounding box center [333, 400] width 156 height 11
click at [239, 396] on input "Targets customers with specific tags" at bounding box center [238, 395] width 1 height 1
radio input "true"
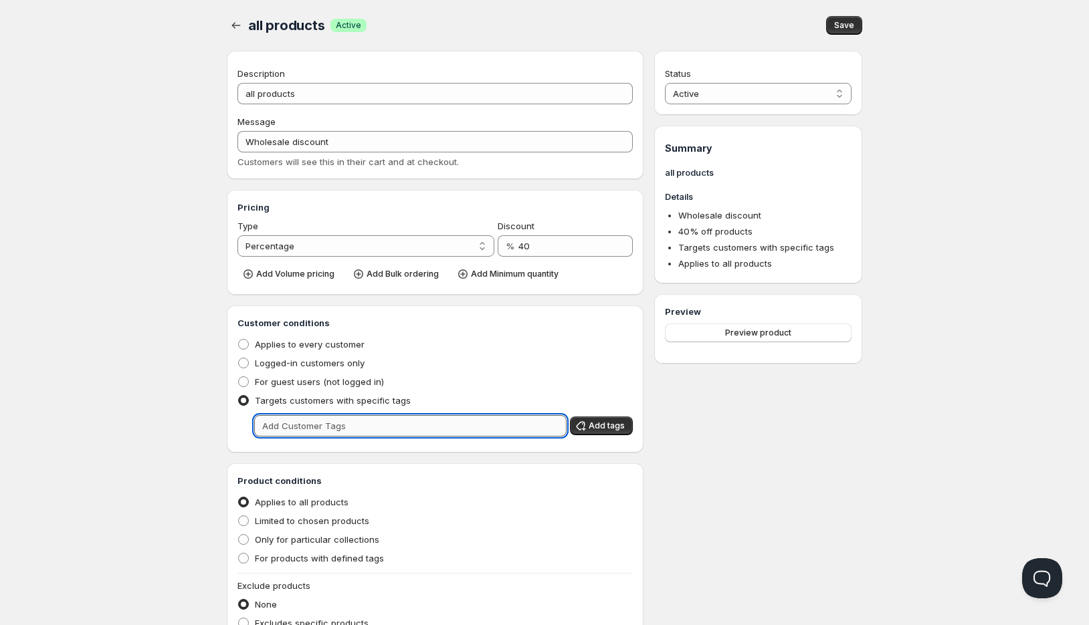
click at [371, 424] on input "text" at bounding box center [410, 425] width 312 height 21
click at [629, 429] on button "Add tags" at bounding box center [601, 426] width 63 height 19
click at [600, 429] on span "Add tags" at bounding box center [607, 426] width 36 height 11
click at [502, 418] on input "text" at bounding box center [410, 425] width 312 height 21
type input "wholesale"
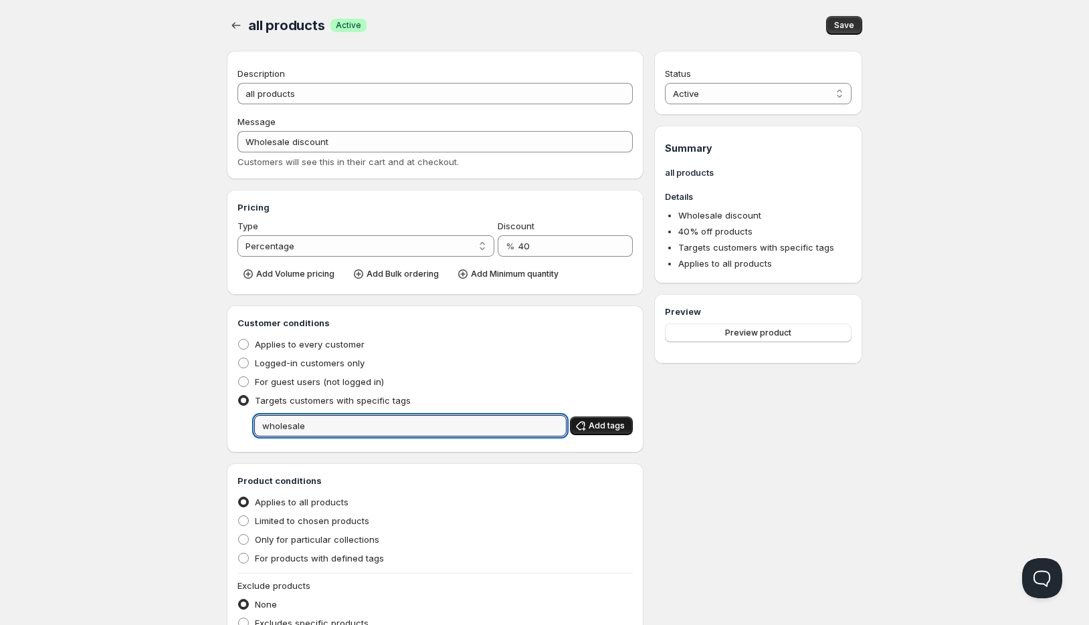
click at [603, 426] on span "Add tags" at bounding box center [607, 426] width 36 height 11
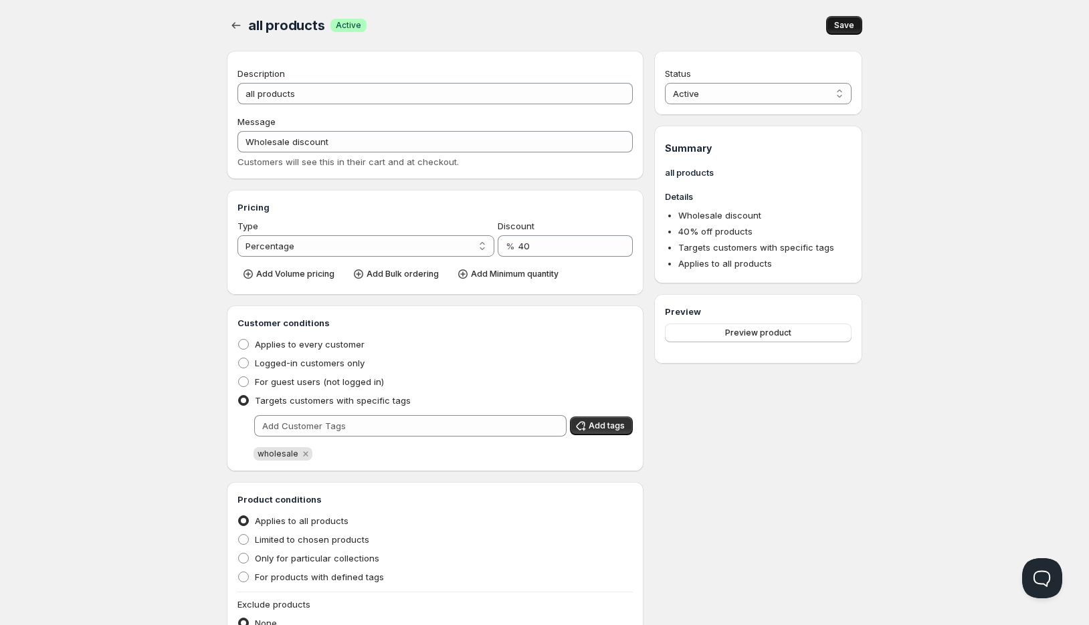
click at [846, 32] on button "Save" at bounding box center [844, 25] width 36 height 19
